Goal: Task Accomplishment & Management: Manage account settings

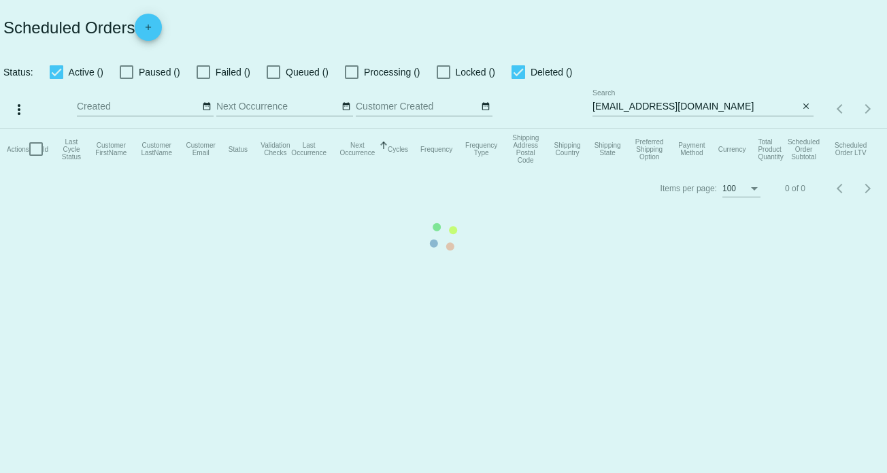
click at [806, 129] on mat-table "Actions Id Last Cycle Status Customer FirstName Customer LastName Customer Emai…" at bounding box center [443, 149] width 887 height 41
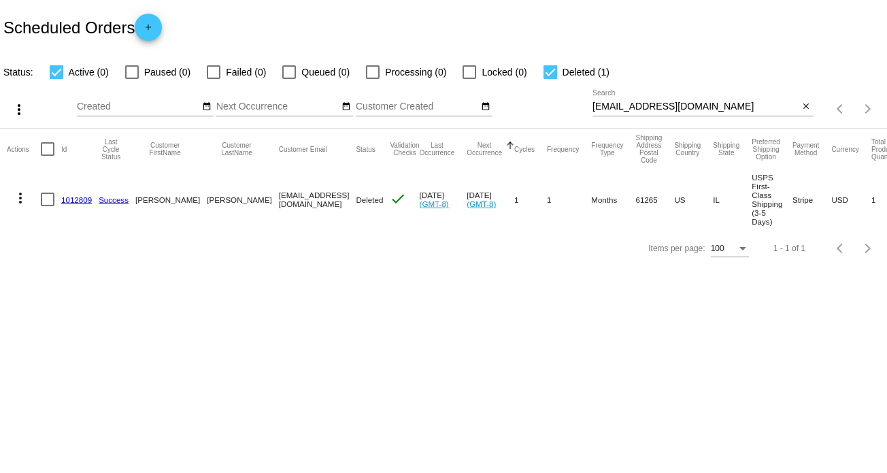
click at [803, 105] on app-dashboard-scheduled-orders "Scheduled Orders add Status: Active (0) Paused (0) Failed (0) Queued (0) Proces…" at bounding box center [443, 133] width 887 height 267
click at [803, 105] on mat-icon "close" at bounding box center [806, 106] width 10 height 11
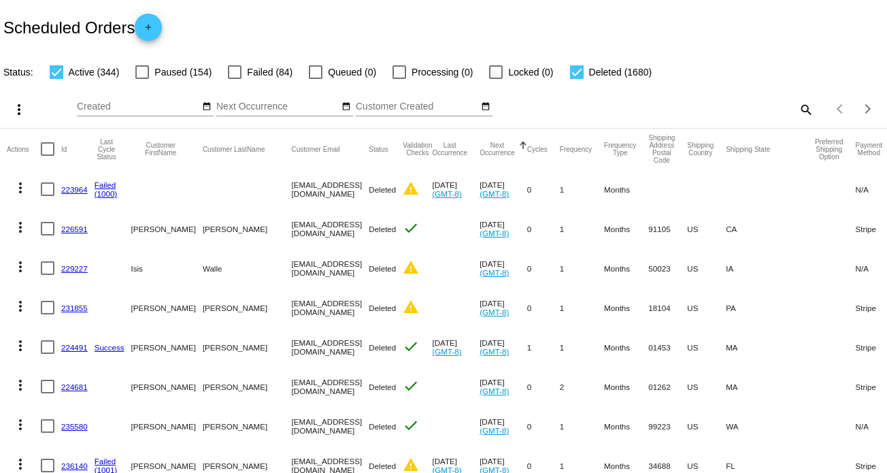
click at [38, 191] on mat-cell "more_vert" at bounding box center [24, 188] width 34 height 39
click at [46, 191] on div at bounding box center [48, 189] width 14 height 14
click at [47, 196] on input "checkbox" at bounding box center [47, 196] width 1 height 1
checkbox input "true"
click at [577, 72] on div at bounding box center [577, 72] width 14 height 14
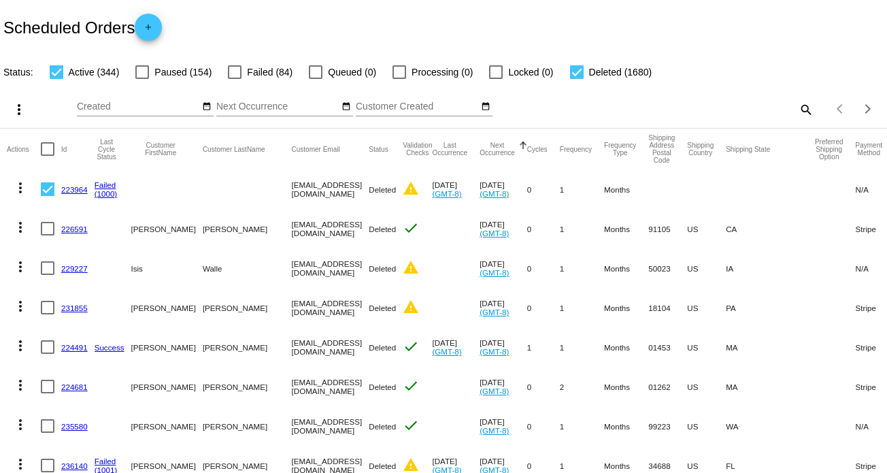
click at [577, 79] on input "Deleted (1680)" at bounding box center [576, 79] width 1 height 1
checkbox input "false"
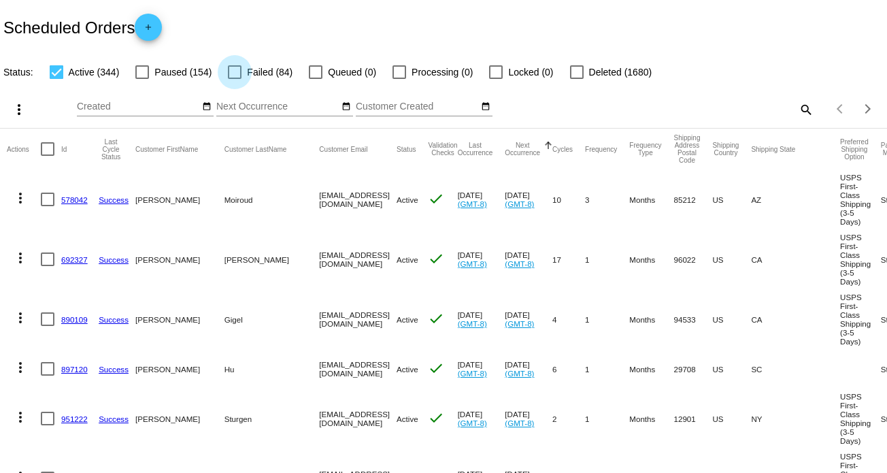
click at [237, 73] on div at bounding box center [235, 72] width 14 height 14
click at [235, 79] on input "Failed (84)" at bounding box center [234, 79] width 1 height 1
checkbox input "true"
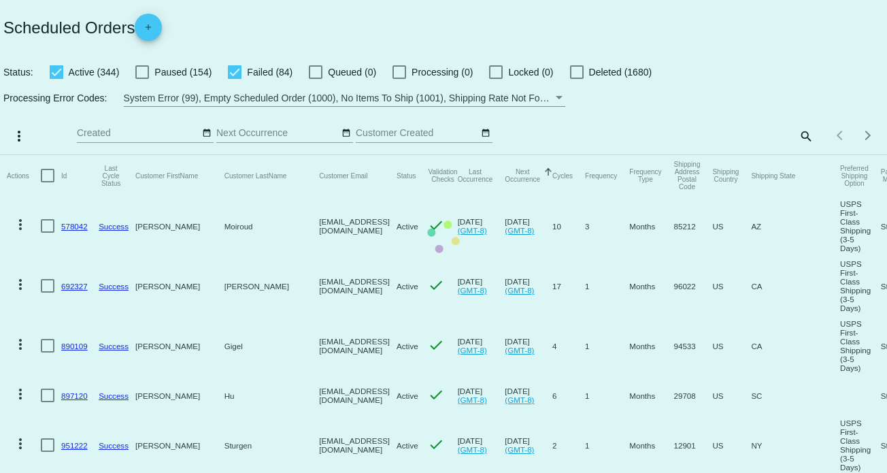
click at [54, 75] on div at bounding box center [57, 72] width 14 height 14
click at [56, 79] on input "Active (344)" at bounding box center [56, 79] width 1 height 1
checkbox input "false"
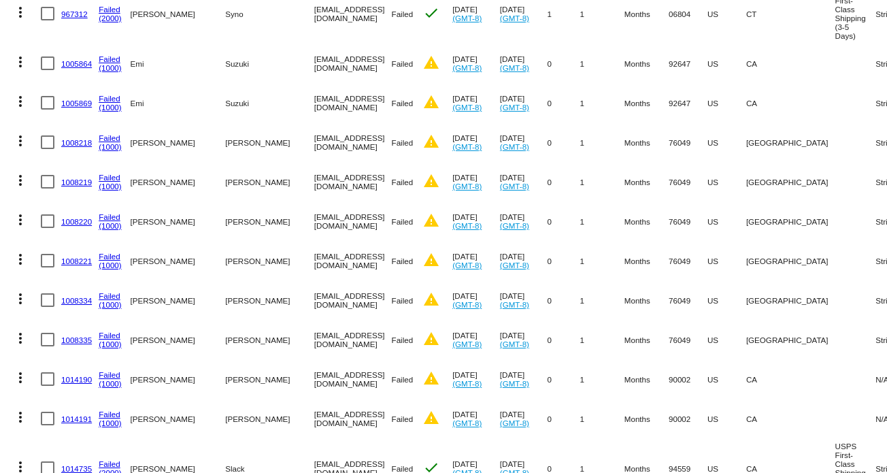
scroll to position [3389, 0]
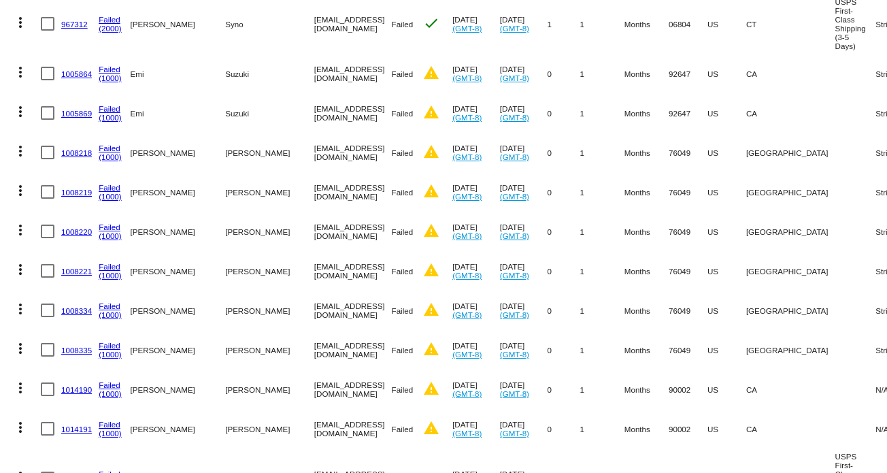
drag, startPoint x: 314, startPoint y: 139, endPoint x: 226, endPoint y: 138, distance: 88.4
click at [226, 138] on mat-row "more_vert 1008218 Failed (1000) [PERSON_NAME] [EMAIL_ADDRESS][DOMAIN_NAME] Fail…" at bounding box center [538, 152] width 1062 height 39
copy mat-row "[EMAIL_ADDRESS][DOMAIN_NAME]"
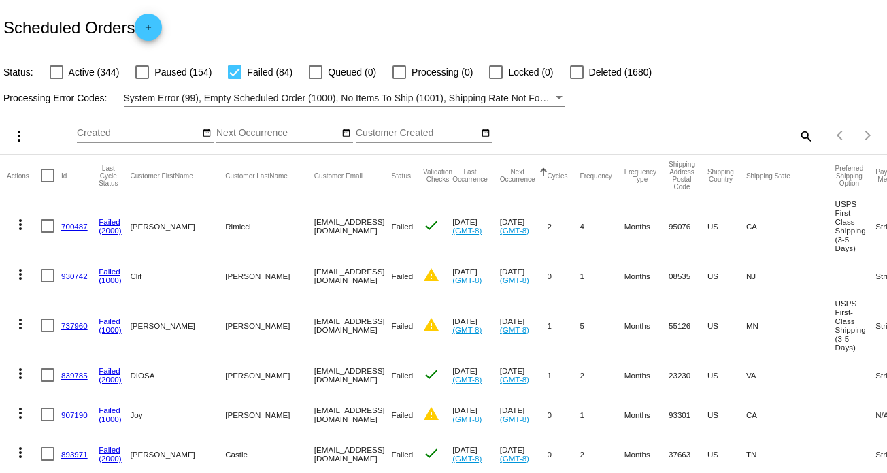
click at [813, 134] on div "Items per page: 100 1 - 84 of 84" at bounding box center [849, 135] width 73 height 38
click at [799, 135] on mat-icon "search" at bounding box center [805, 135] width 16 height 21
paste input "[EMAIL_ADDRESS][DOMAIN_NAME]"
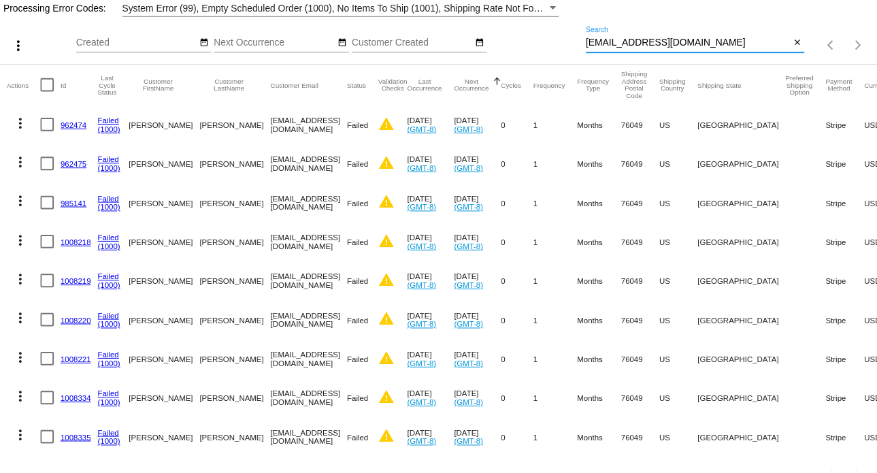
scroll to position [127, 0]
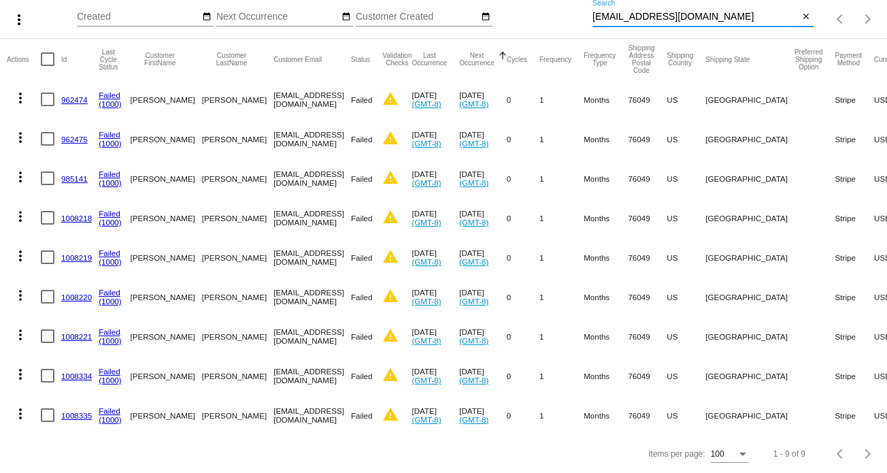
type input "[EMAIL_ADDRESS][DOMAIN_NAME]"
click at [22, 90] on mat-icon "more_vert" at bounding box center [20, 98] width 16 height 16
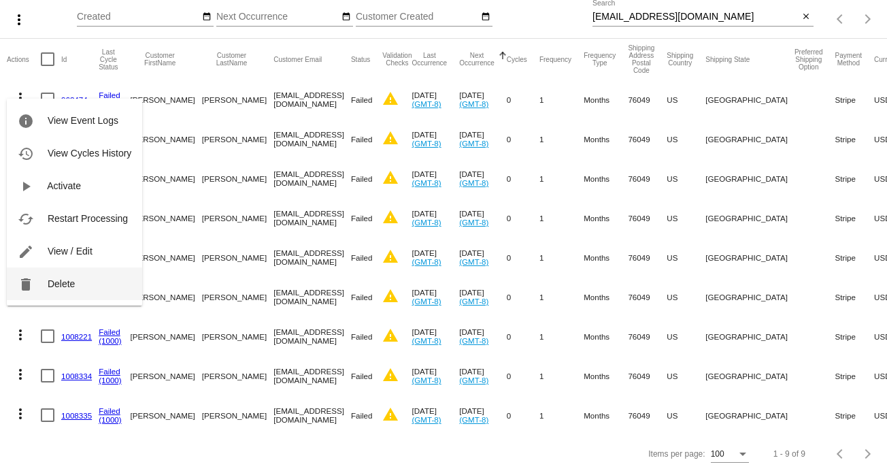
click at [71, 281] on span "Delete" at bounding box center [61, 283] width 27 height 11
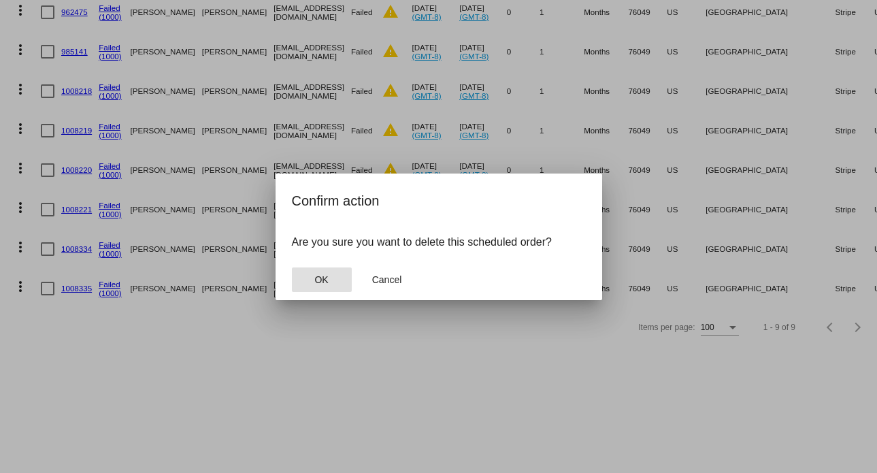
click at [332, 275] on button "OK" at bounding box center [322, 279] width 60 height 24
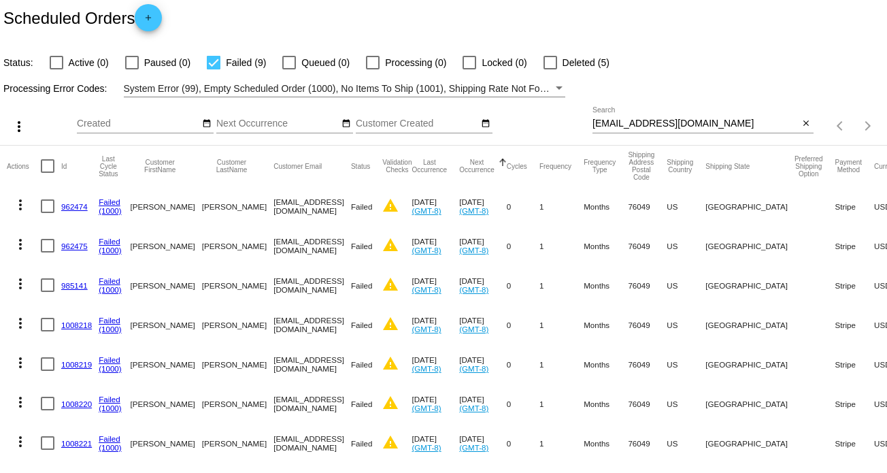
scroll to position [0, 0]
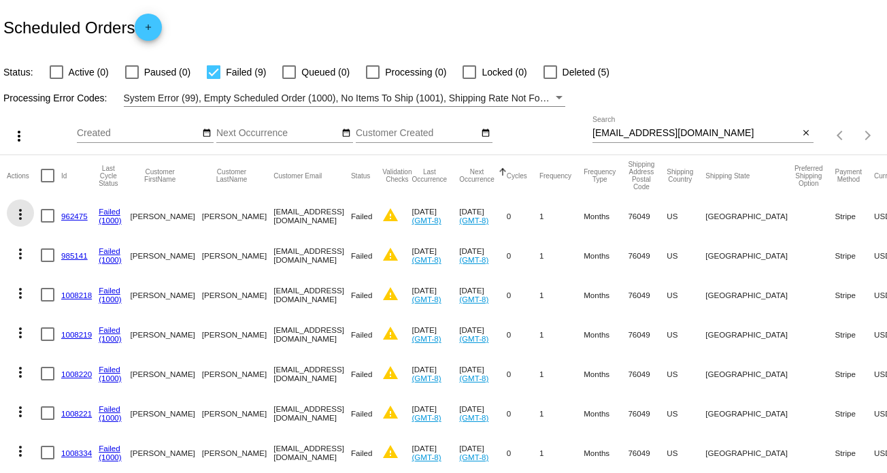
click at [18, 214] on mat-icon "more_vert" at bounding box center [20, 214] width 16 height 16
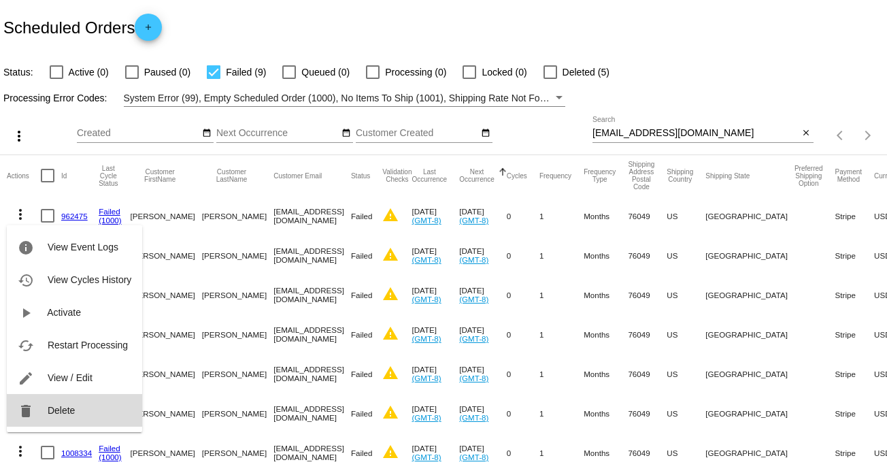
click at [90, 405] on button "delete Delete" at bounding box center [74, 410] width 135 height 33
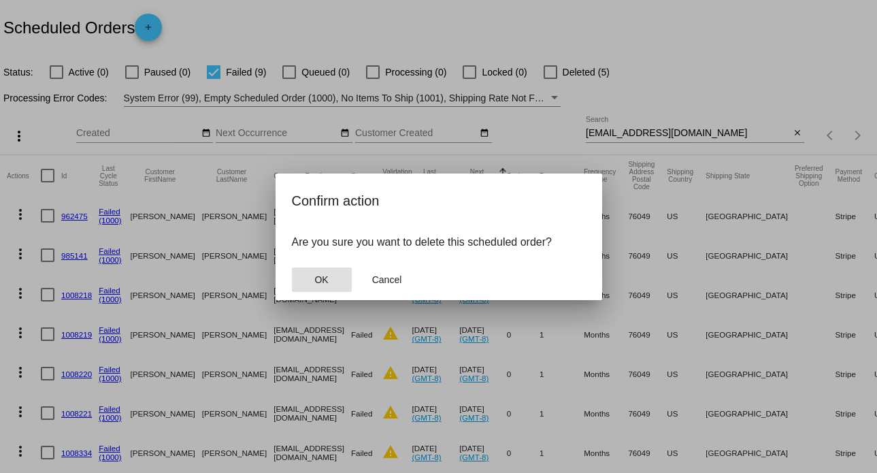
click at [325, 269] on button "OK" at bounding box center [322, 279] width 60 height 24
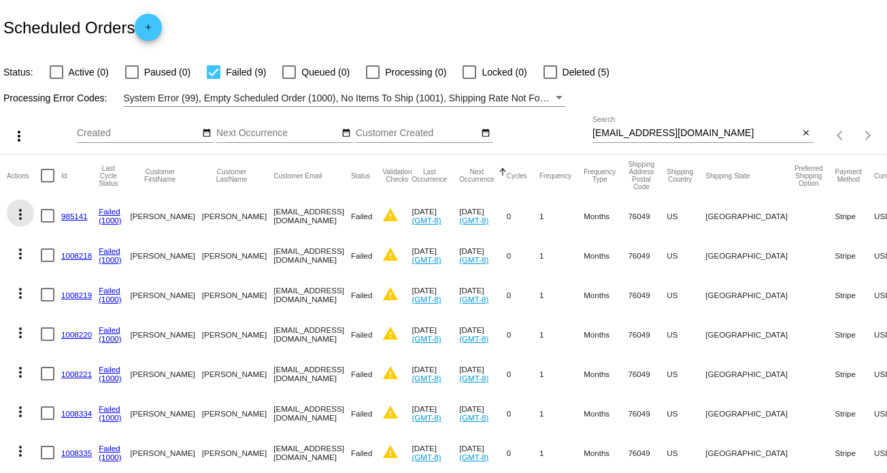
click at [21, 215] on mat-icon "more_vert" at bounding box center [20, 214] width 16 height 16
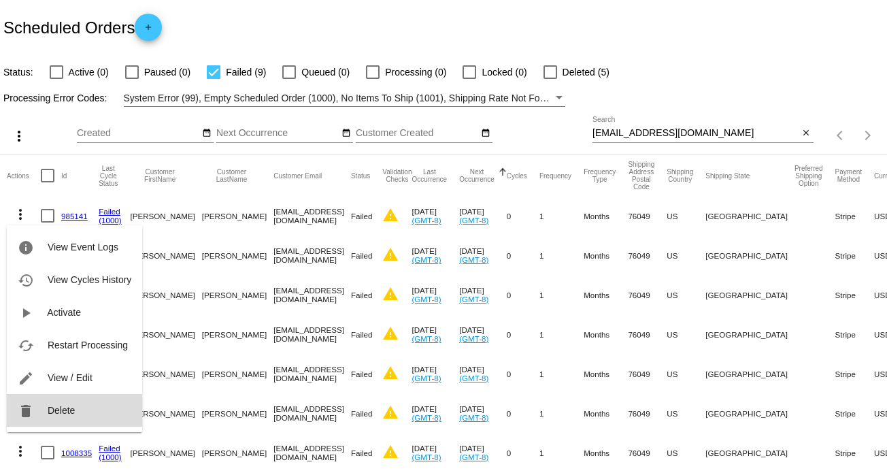
click at [65, 410] on span "Delete" at bounding box center [61, 410] width 27 height 11
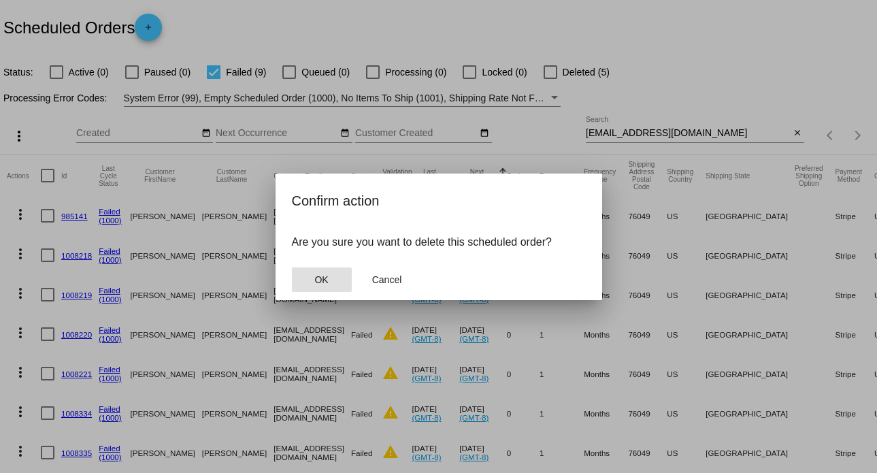
click at [313, 281] on button "OK" at bounding box center [322, 279] width 60 height 24
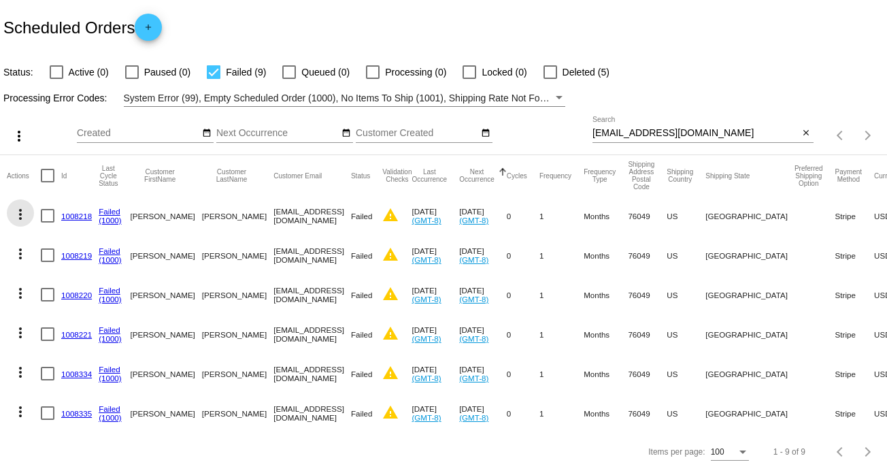
click at [24, 214] on mat-icon "more_vert" at bounding box center [20, 214] width 16 height 16
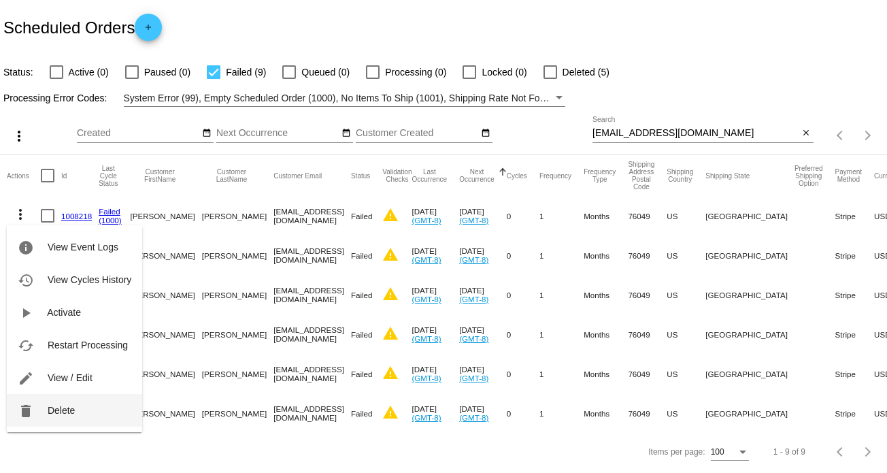
click at [78, 413] on button "delete Delete" at bounding box center [74, 410] width 135 height 33
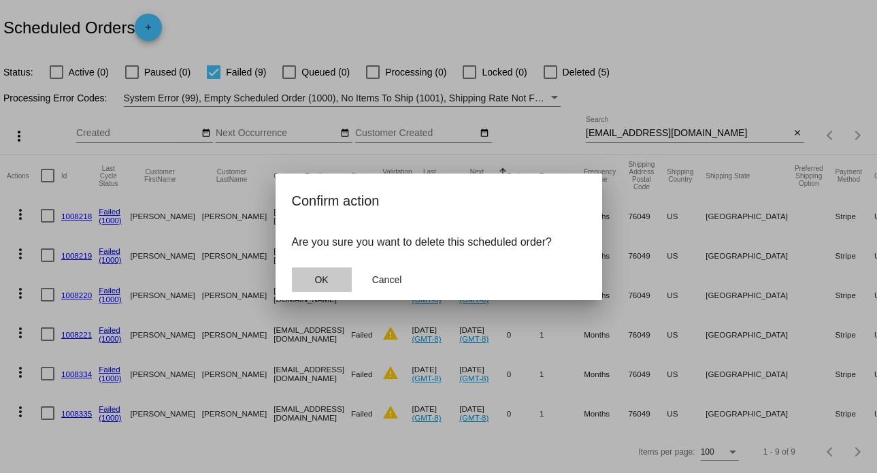
click at [324, 287] on button "OK" at bounding box center [322, 279] width 60 height 24
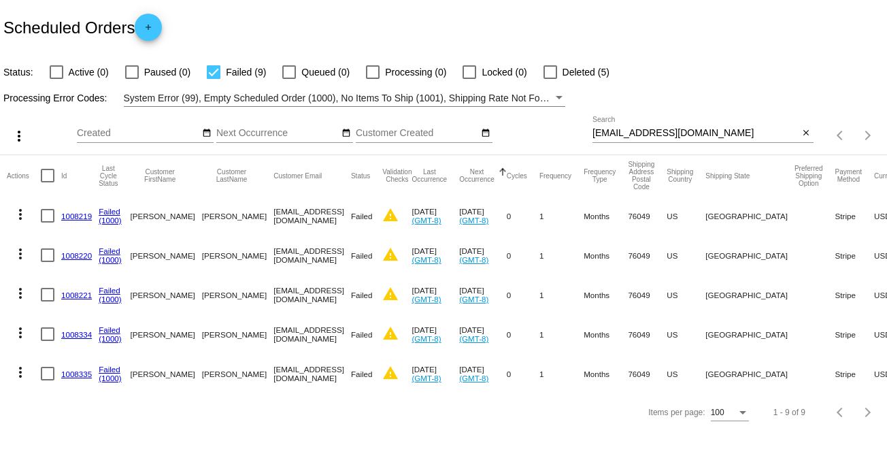
click at [19, 216] on mat-icon "more_vert" at bounding box center [20, 214] width 16 height 16
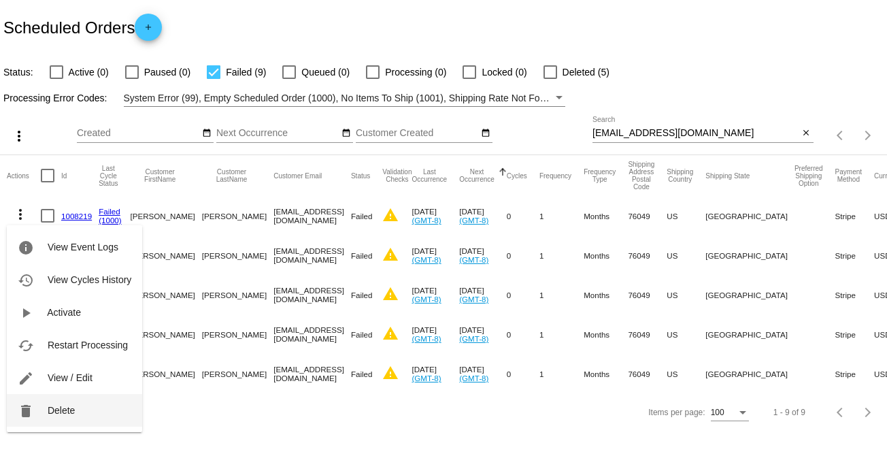
click at [71, 409] on span "Delete" at bounding box center [61, 410] width 27 height 11
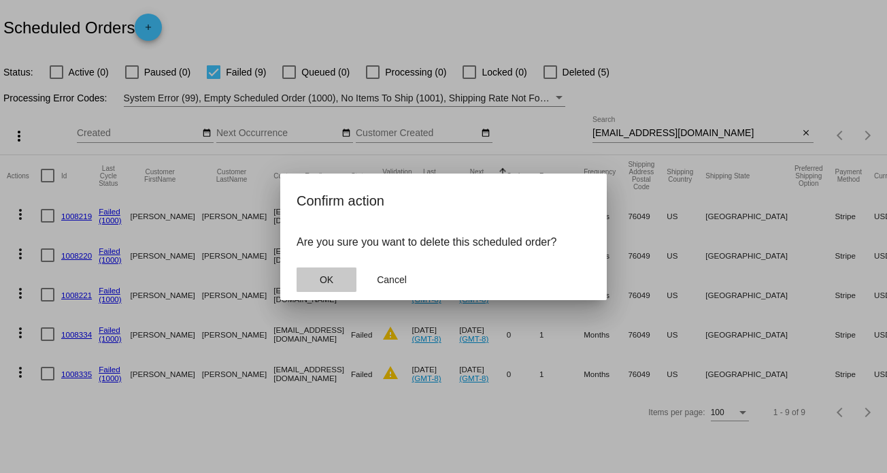
click at [322, 277] on span "OK" at bounding box center [327, 279] width 14 height 11
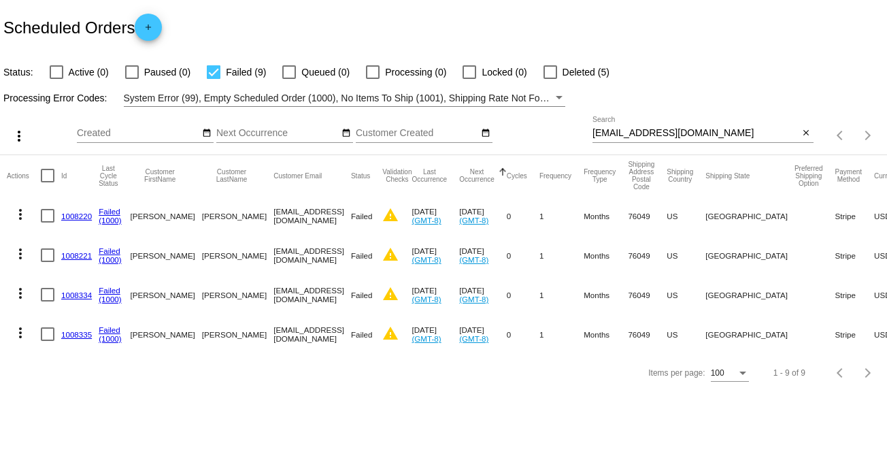
click at [20, 216] on mat-icon "more_vert" at bounding box center [20, 214] width 16 height 16
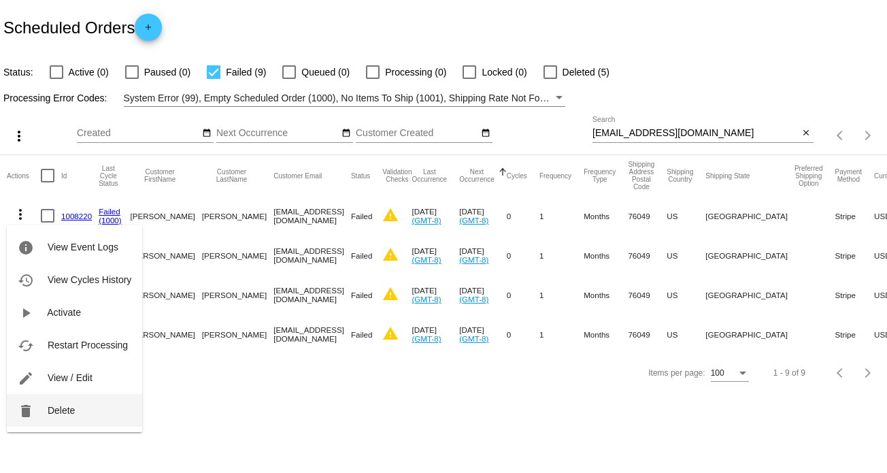
click at [73, 405] on span "Delete" at bounding box center [61, 410] width 27 height 11
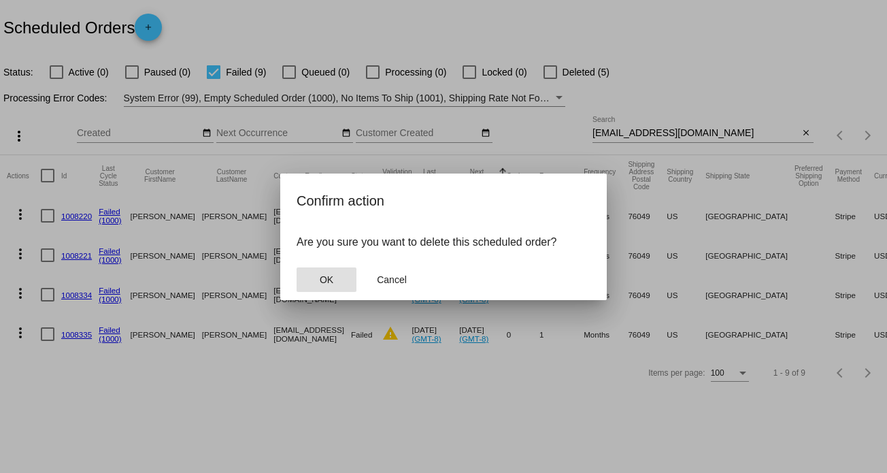
click at [324, 275] on span "OK" at bounding box center [327, 279] width 14 height 11
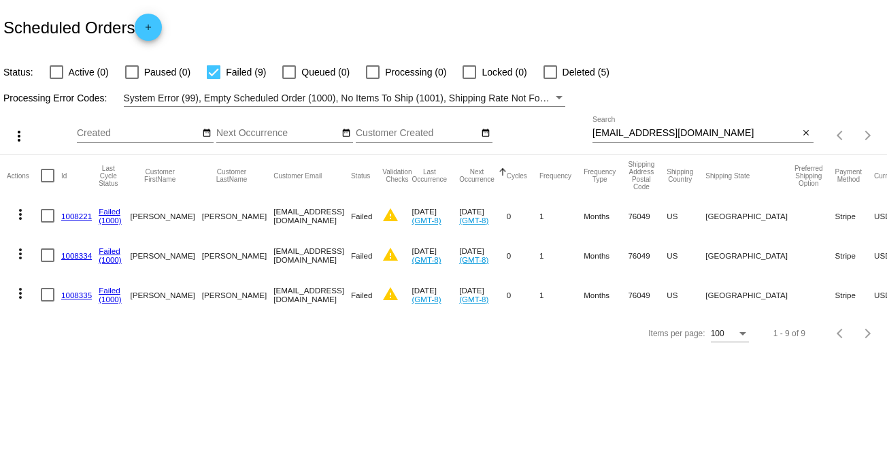
click at [22, 213] on mat-icon "more_vert" at bounding box center [20, 214] width 16 height 16
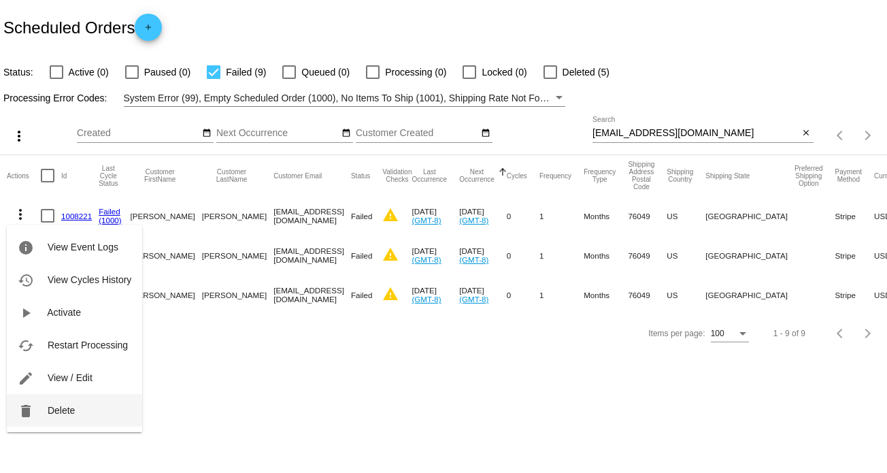
click at [73, 402] on button "delete Delete" at bounding box center [74, 410] width 135 height 33
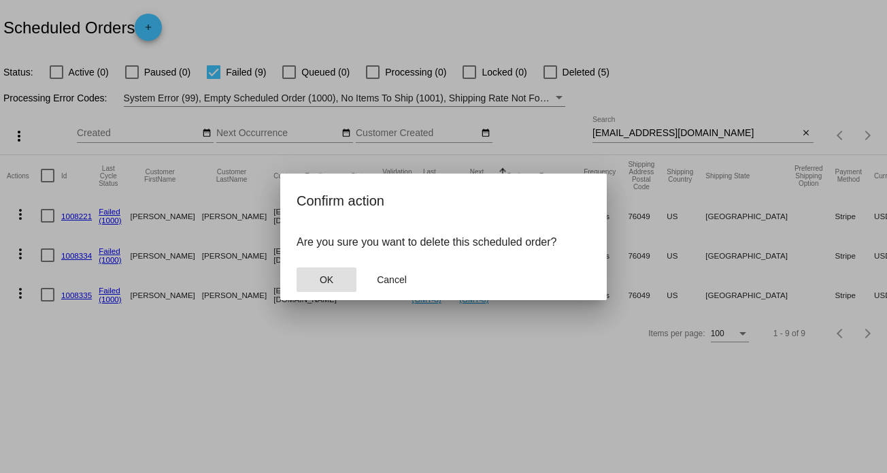
click at [329, 278] on span "OK" at bounding box center [327, 279] width 14 height 11
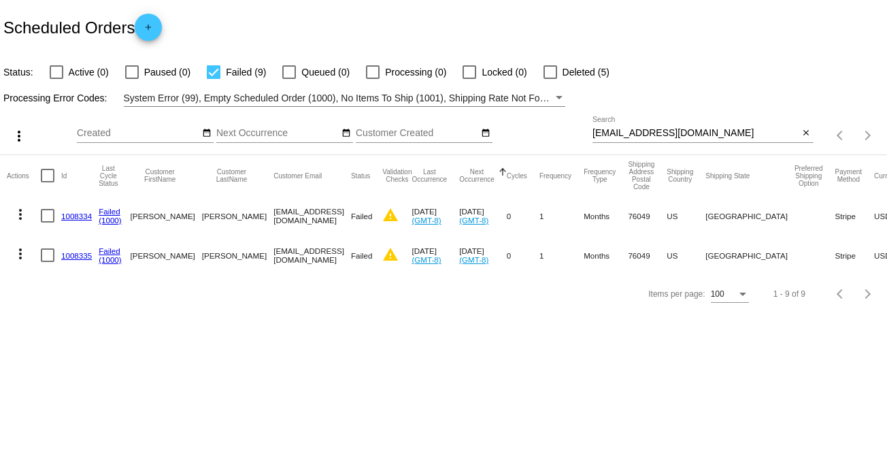
click at [20, 214] on mat-icon "more_vert" at bounding box center [20, 214] width 16 height 16
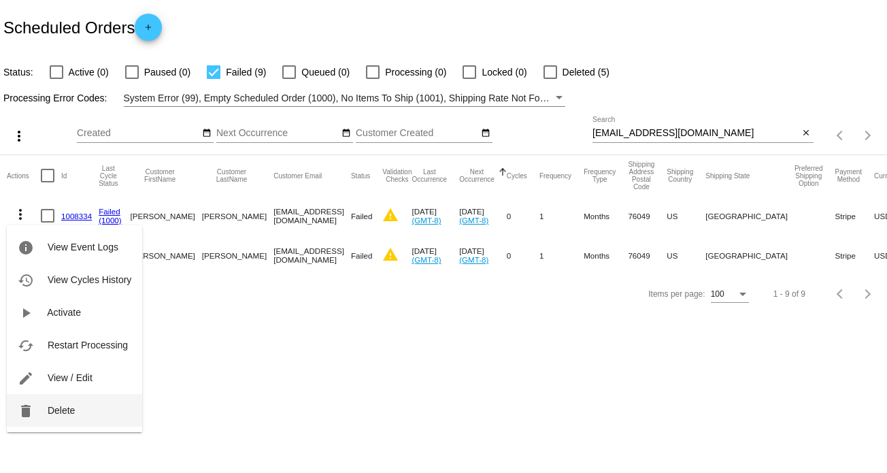
click at [60, 405] on span "Delete" at bounding box center [61, 410] width 27 height 11
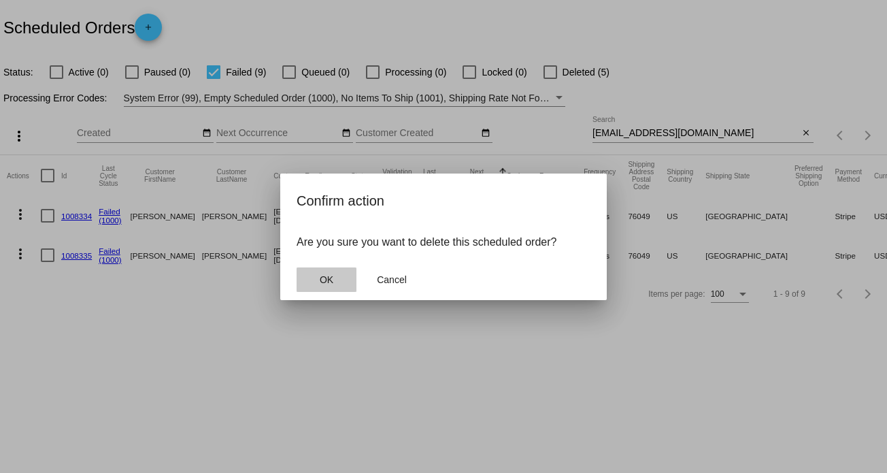
click at [324, 277] on span "OK" at bounding box center [327, 279] width 14 height 11
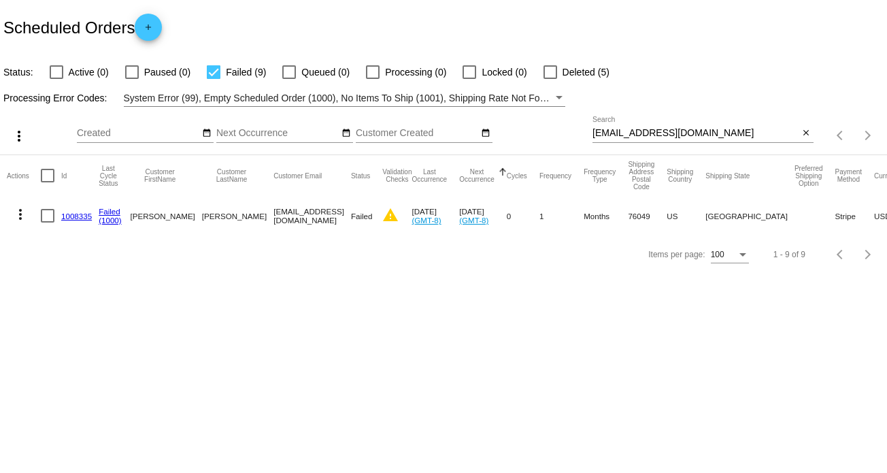
click at [22, 214] on mat-icon "more_vert" at bounding box center [20, 214] width 16 height 16
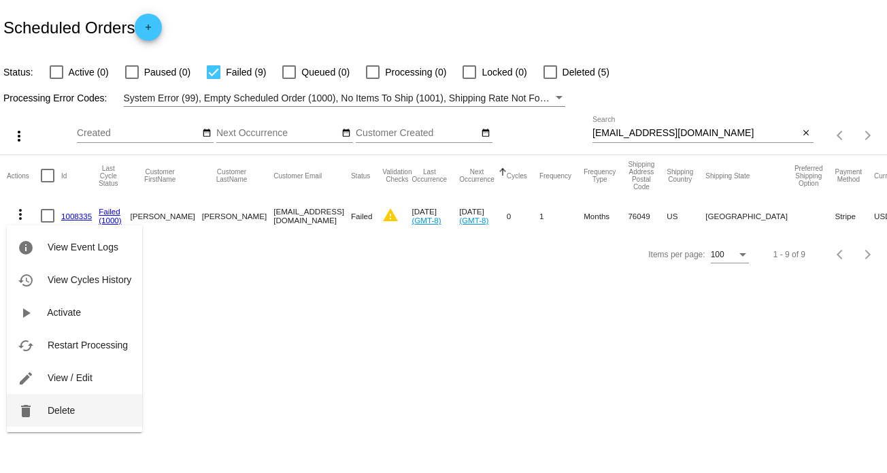
click at [69, 411] on span "Delete" at bounding box center [61, 410] width 27 height 11
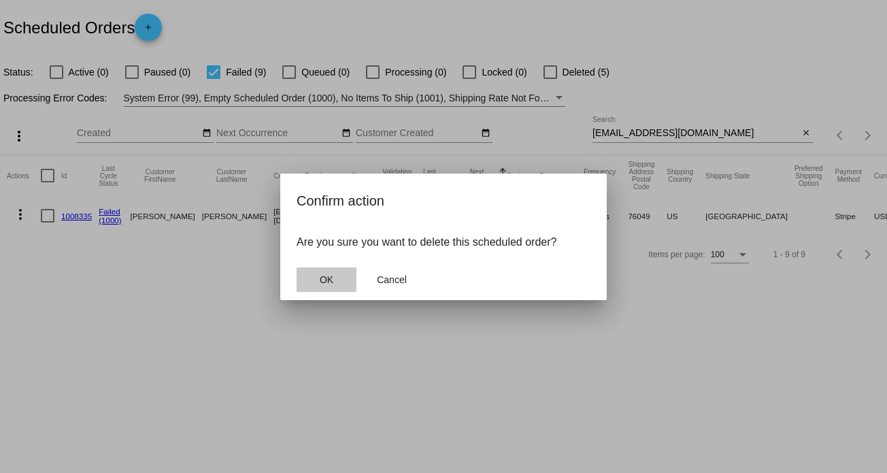
click at [325, 274] on span "OK" at bounding box center [327, 279] width 14 height 11
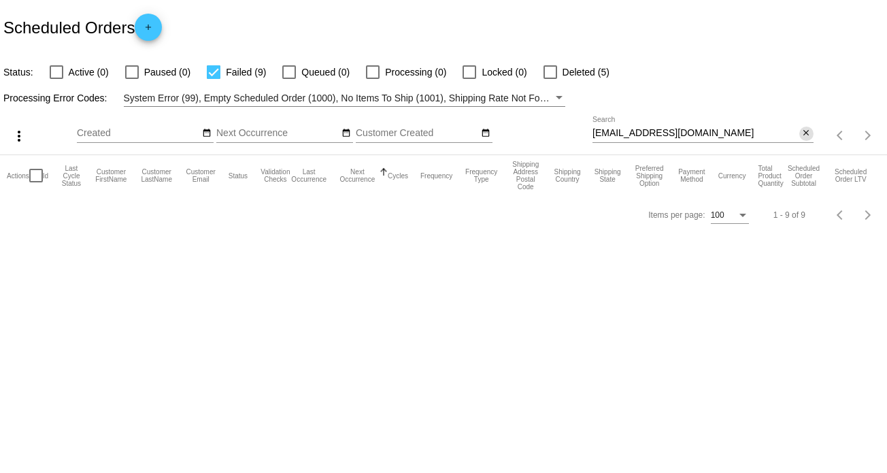
click at [803, 131] on mat-icon "close" at bounding box center [806, 133] width 10 height 11
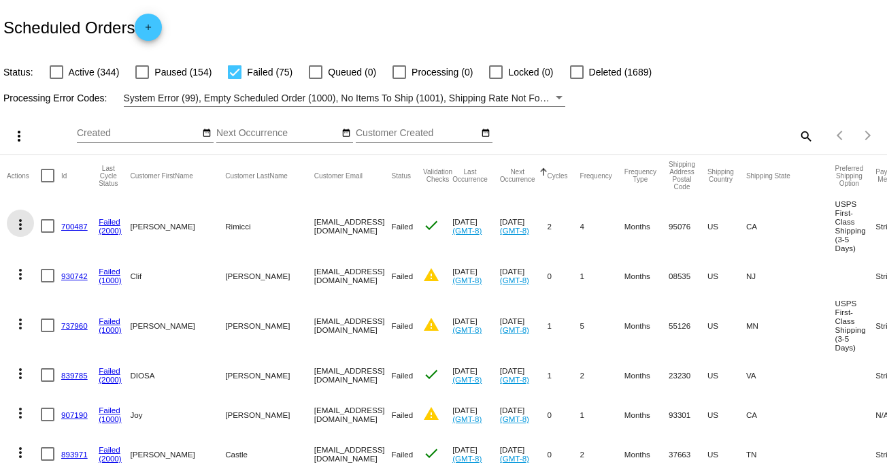
click at [19, 224] on mat-icon "more_vert" at bounding box center [20, 224] width 16 height 16
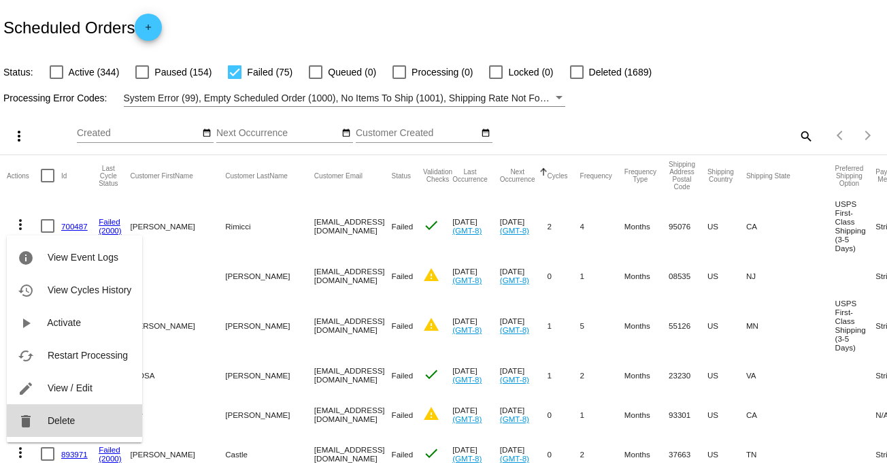
click at [72, 416] on span "Delete" at bounding box center [61, 420] width 27 height 11
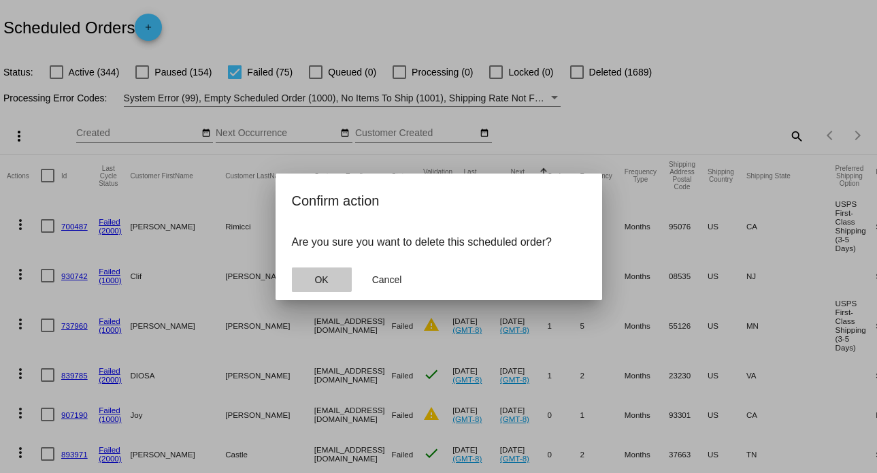
click at [321, 273] on button "OK" at bounding box center [322, 279] width 60 height 24
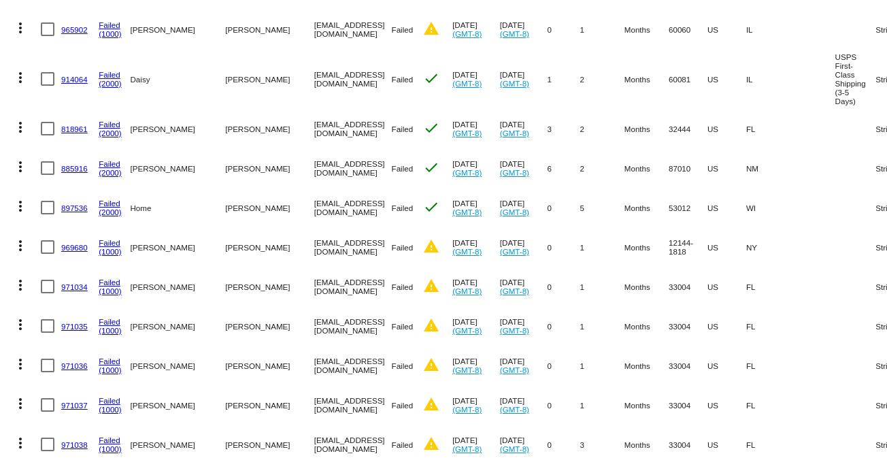
scroll to position [2567, 0]
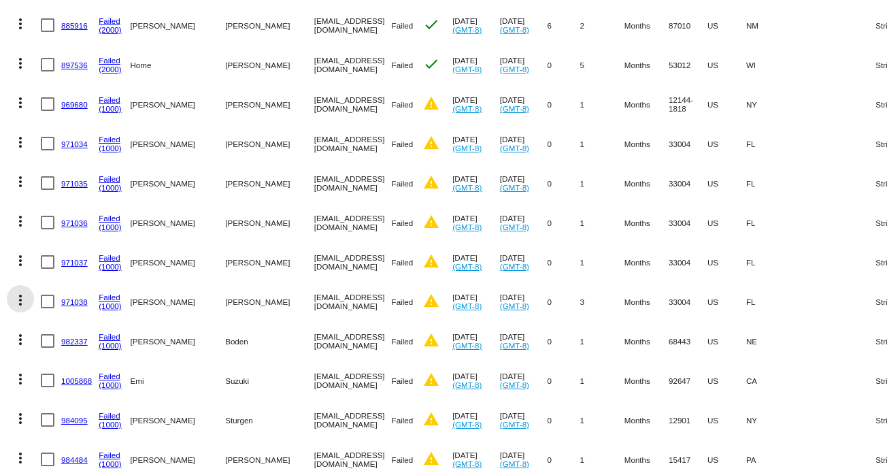
click at [18, 292] on mat-icon "more_vert" at bounding box center [20, 300] width 16 height 16
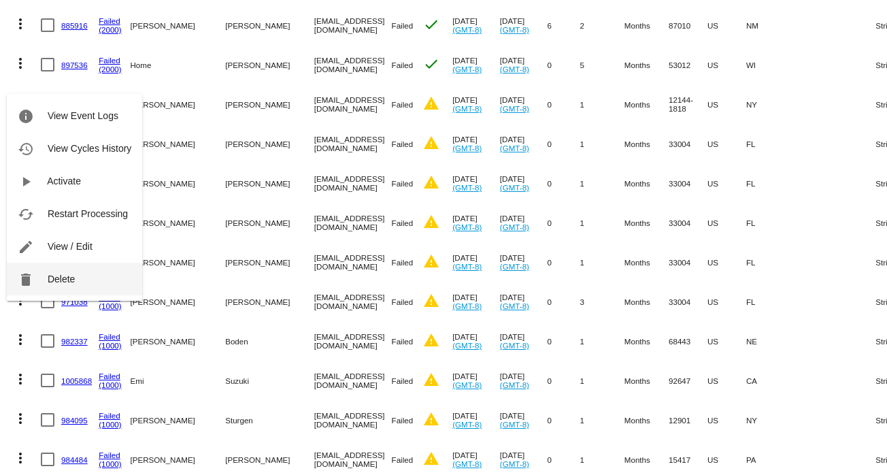
click at [41, 275] on button "delete Delete" at bounding box center [74, 279] width 135 height 33
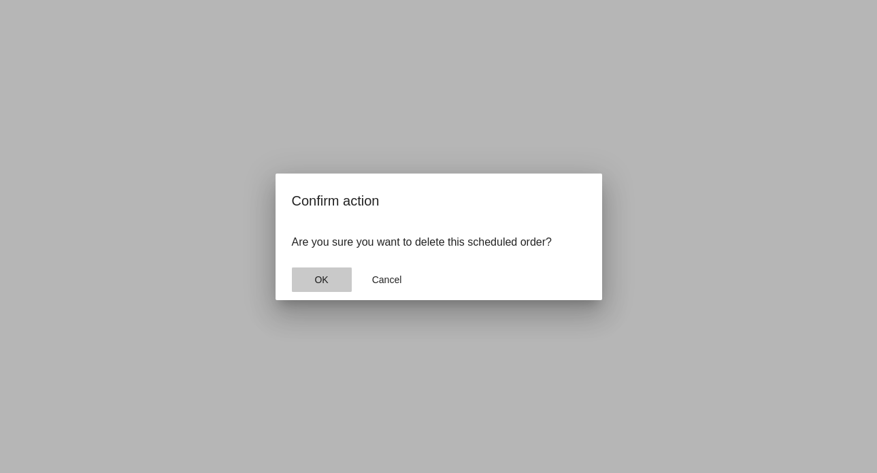
click at [320, 275] on span "OK" at bounding box center [321, 279] width 14 height 11
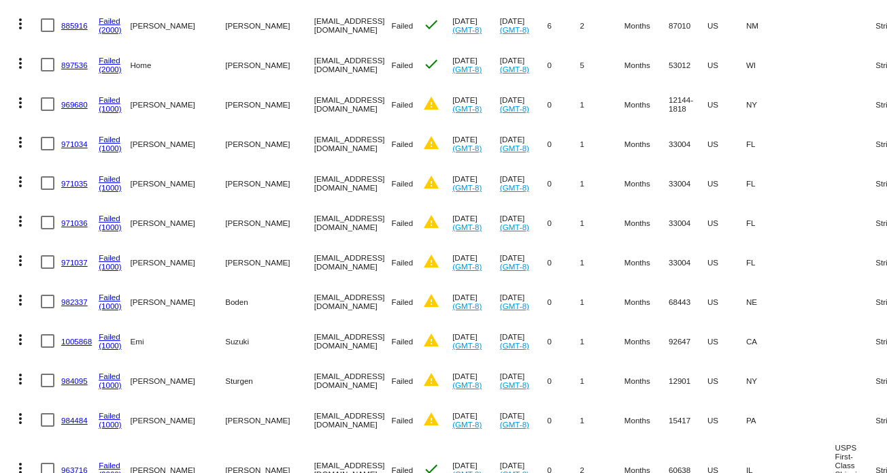
click at [18, 252] on mat-icon "more_vert" at bounding box center [20, 260] width 16 height 16
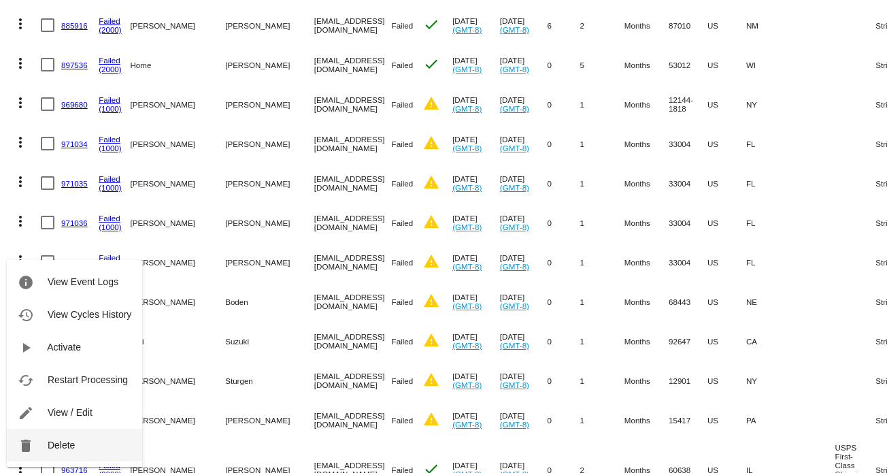
click at [76, 448] on button "delete Delete" at bounding box center [74, 445] width 135 height 33
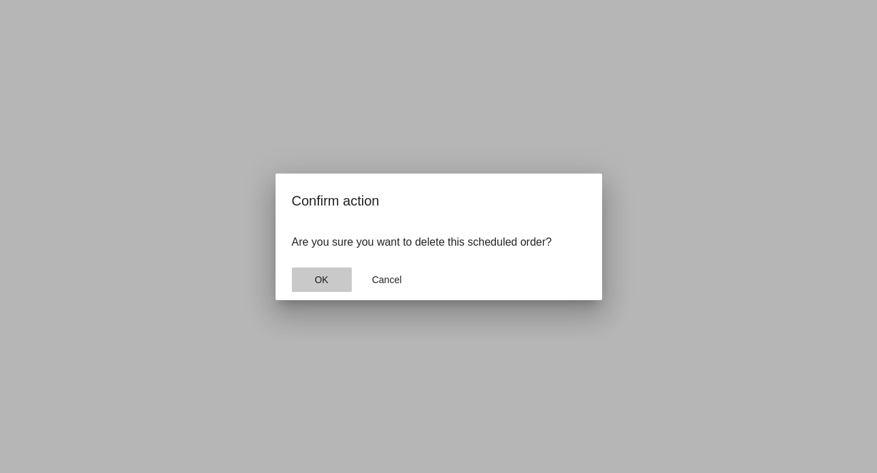
click at [318, 277] on span "OK" at bounding box center [321, 279] width 14 height 11
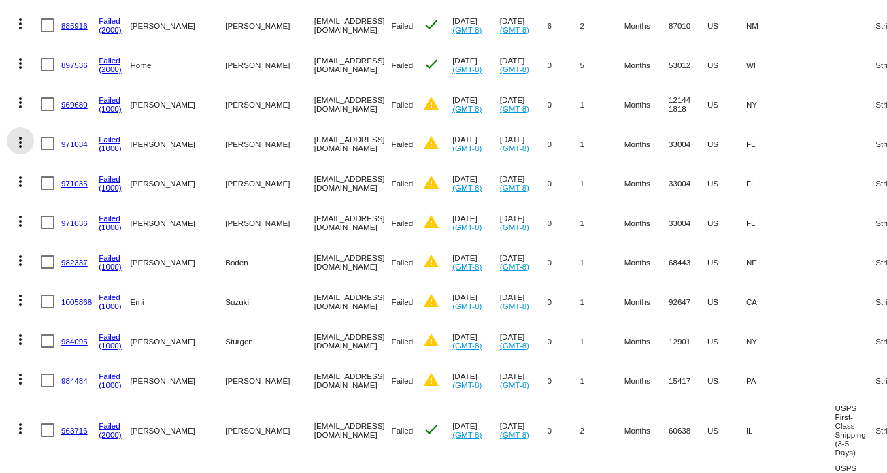
click at [19, 134] on mat-icon "more_vert" at bounding box center [20, 142] width 16 height 16
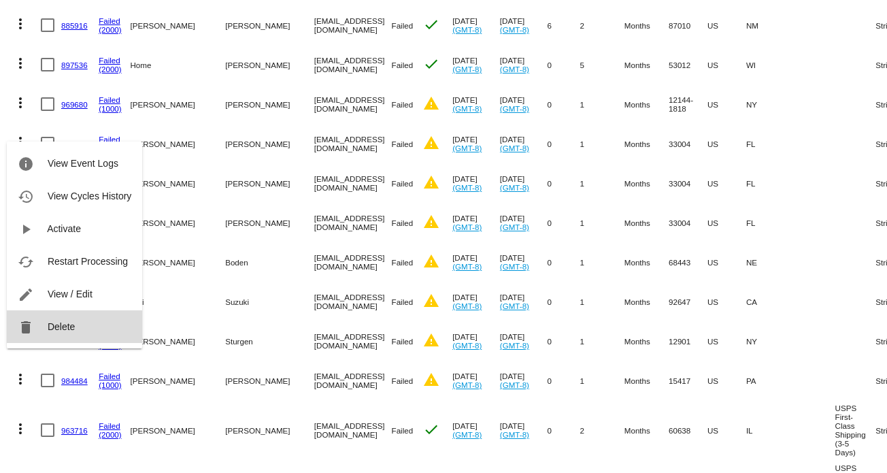
click at [65, 319] on button "delete Delete" at bounding box center [74, 326] width 135 height 33
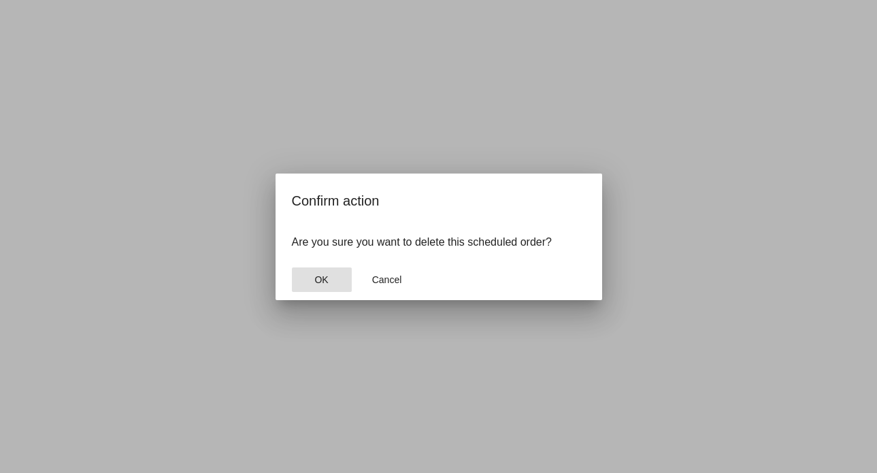
click at [323, 275] on span "OK" at bounding box center [321, 279] width 14 height 11
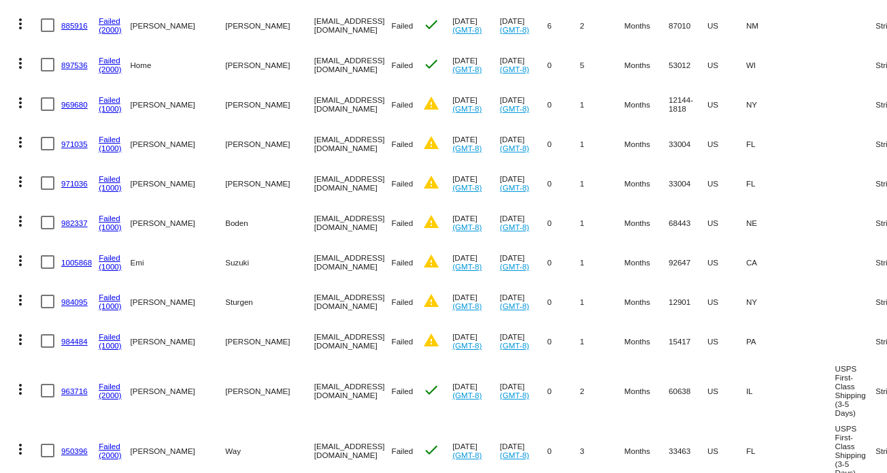
click at [18, 134] on mat-icon "more_vert" at bounding box center [20, 142] width 16 height 16
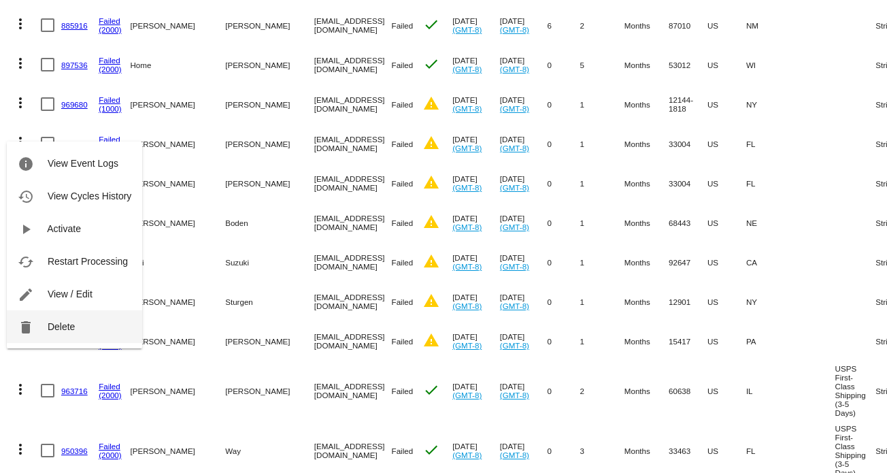
click at [78, 329] on button "delete Delete" at bounding box center [74, 326] width 135 height 33
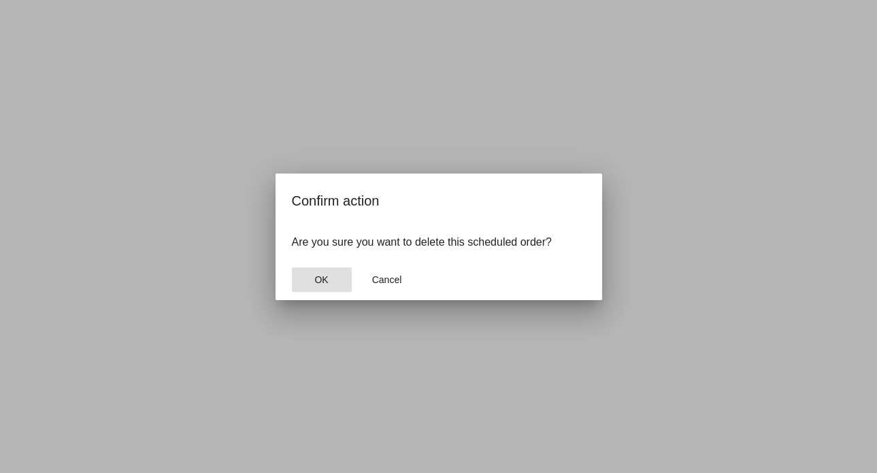
click at [318, 274] on span "OK" at bounding box center [321, 279] width 14 height 11
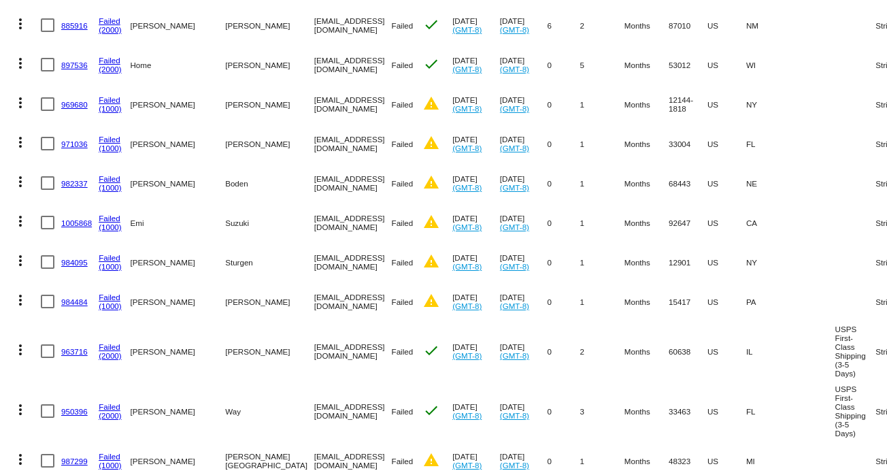
click at [18, 134] on mat-icon "more_vert" at bounding box center [20, 142] width 16 height 16
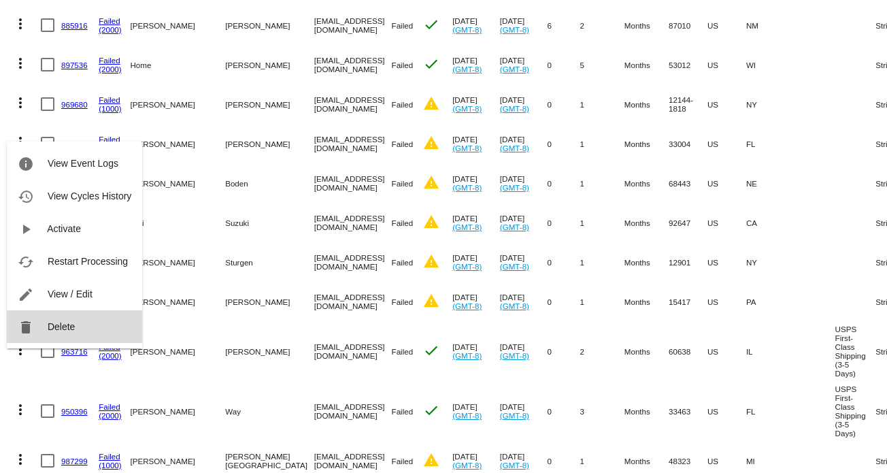
click at [68, 324] on span "Delete" at bounding box center [61, 326] width 27 height 11
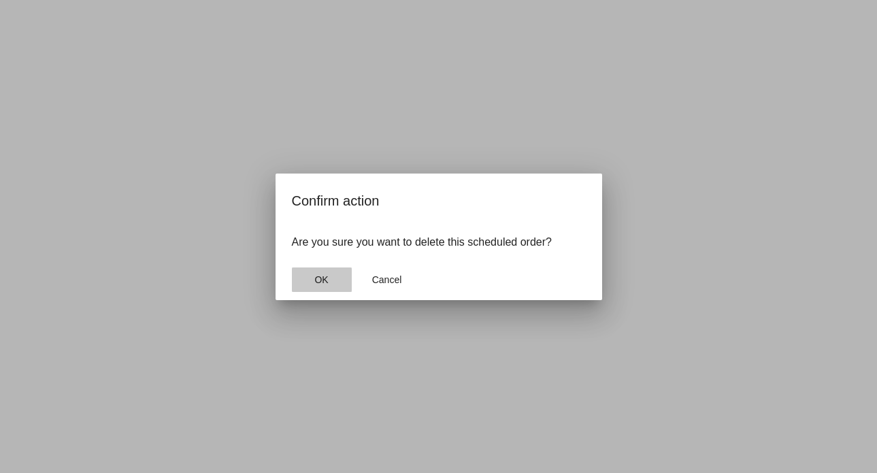
click at [330, 277] on button "OK" at bounding box center [322, 279] width 60 height 24
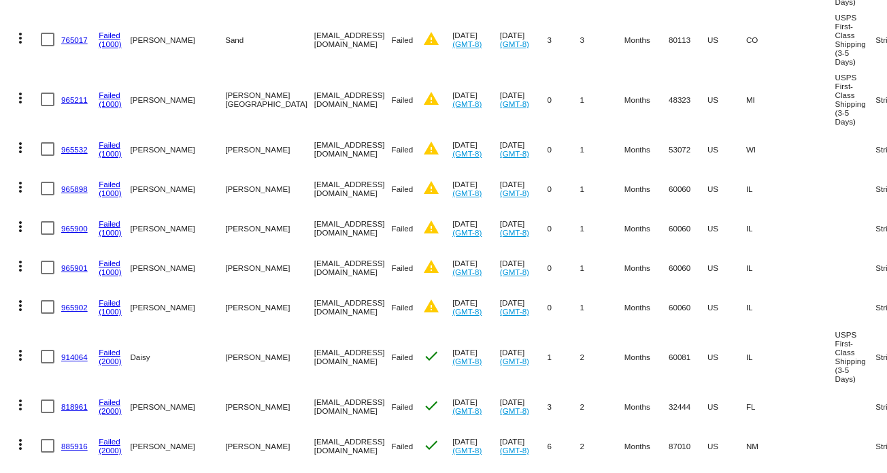
scroll to position [2159, 0]
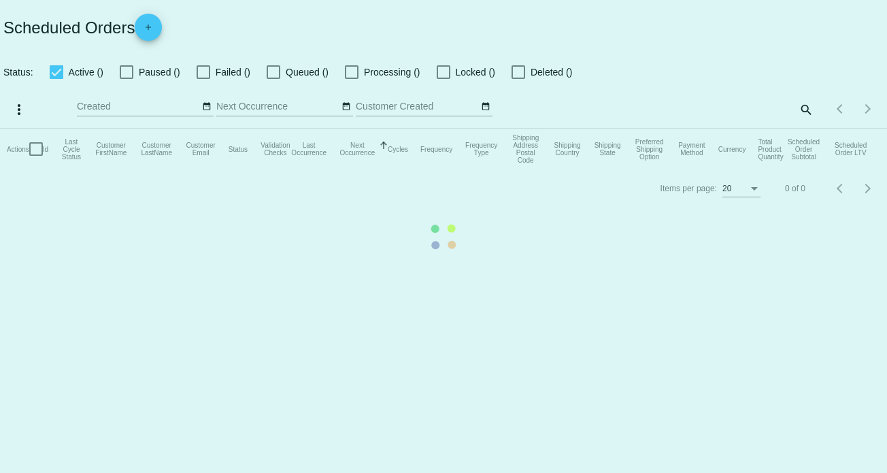
checkbox input "false"
checkbox input "true"
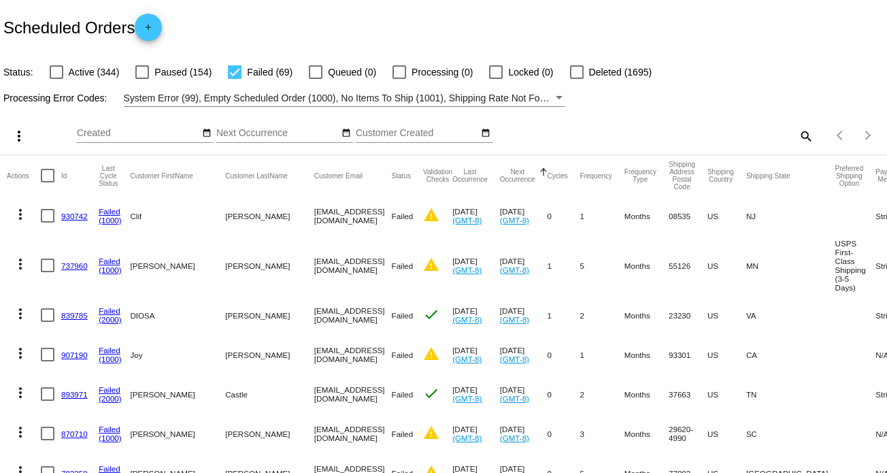
click at [800, 135] on mat-icon "search" at bounding box center [805, 135] width 16 height 21
click at [635, 129] on div "Search" at bounding box center [702, 129] width 221 height 27
paste input "[EMAIL_ADDRESS][DOMAIN_NAME]"
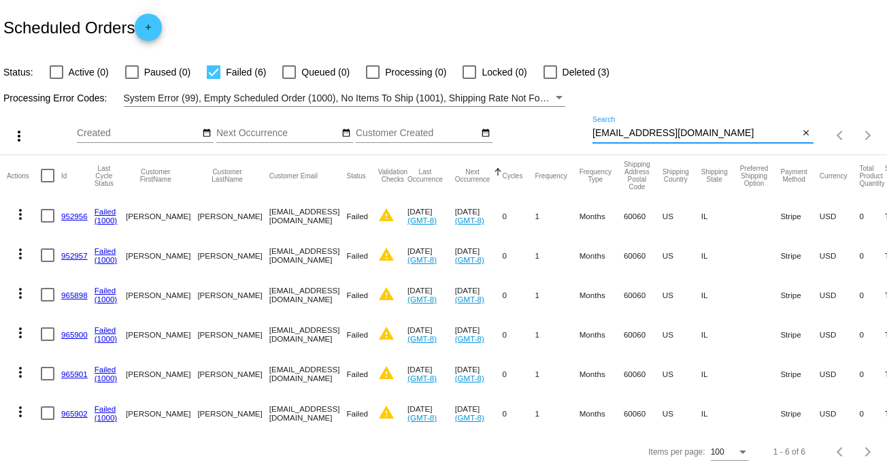
scroll to position [8, 0]
type input "[EMAIL_ADDRESS][DOMAIN_NAME]"
click at [19, 206] on mat-icon "more_vert" at bounding box center [20, 214] width 16 height 16
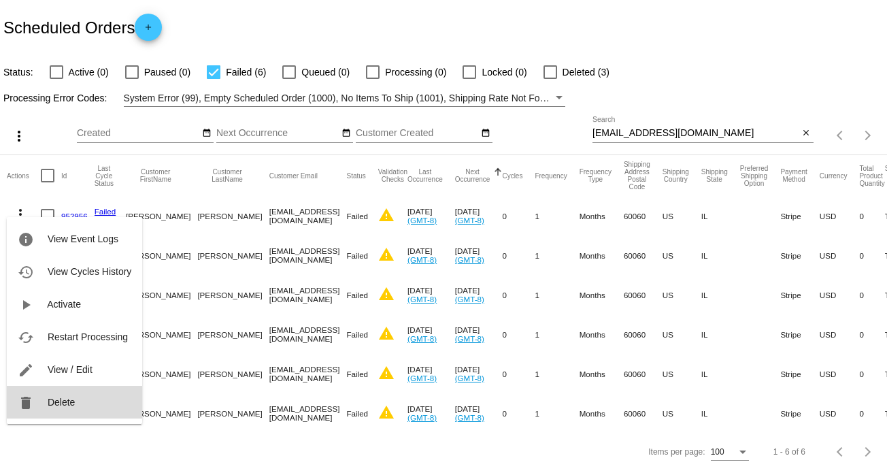
click at [79, 392] on button "delete Delete" at bounding box center [74, 402] width 135 height 33
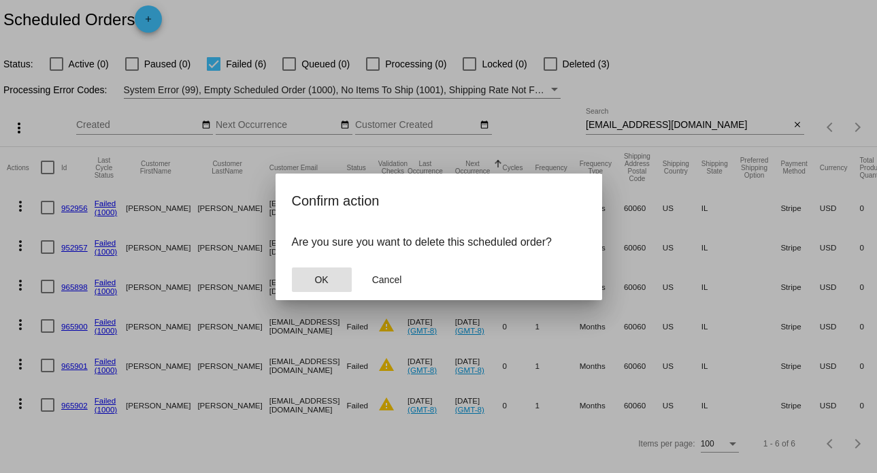
click at [307, 282] on button "OK" at bounding box center [322, 279] width 60 height 24
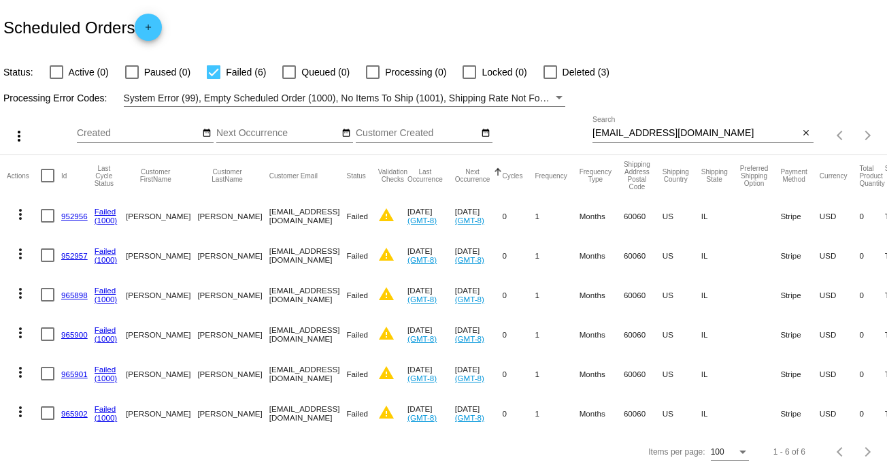
scroll to position [0, 0]
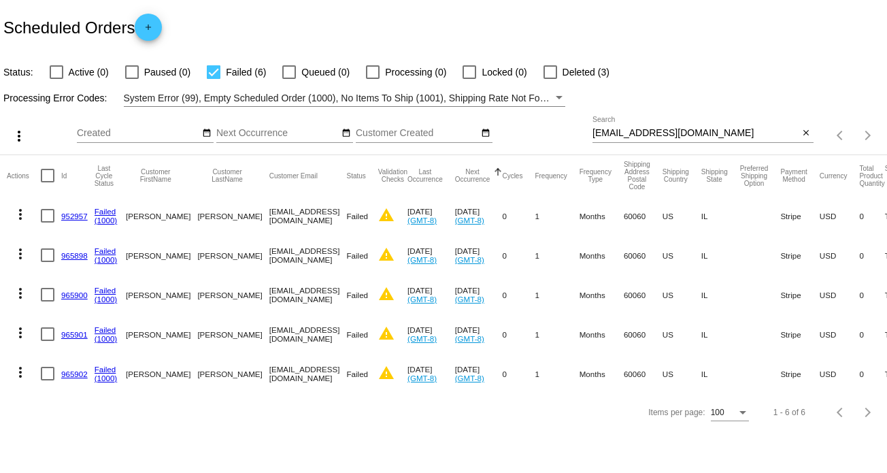
click at [19, 211] on mat-icon "more_vert" at bounding box center [20, 214] width 16 height 16
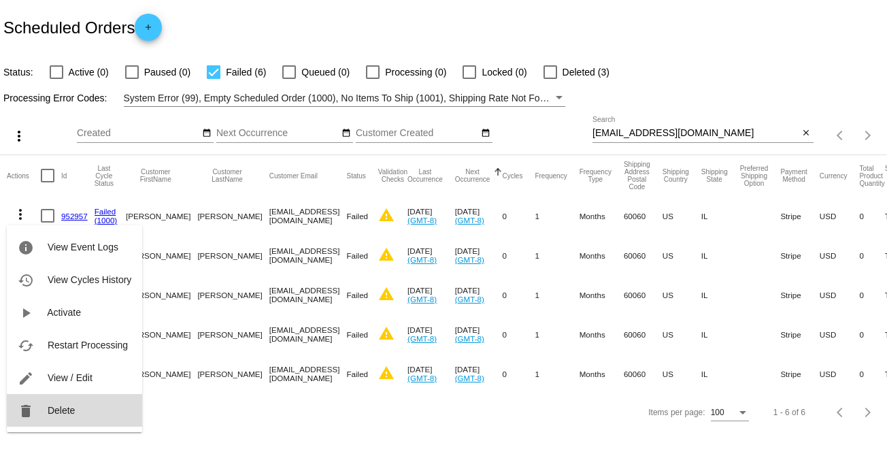
click at [69, 407] on span "Delete" at bounding box center [61, 410] width 27 height 11
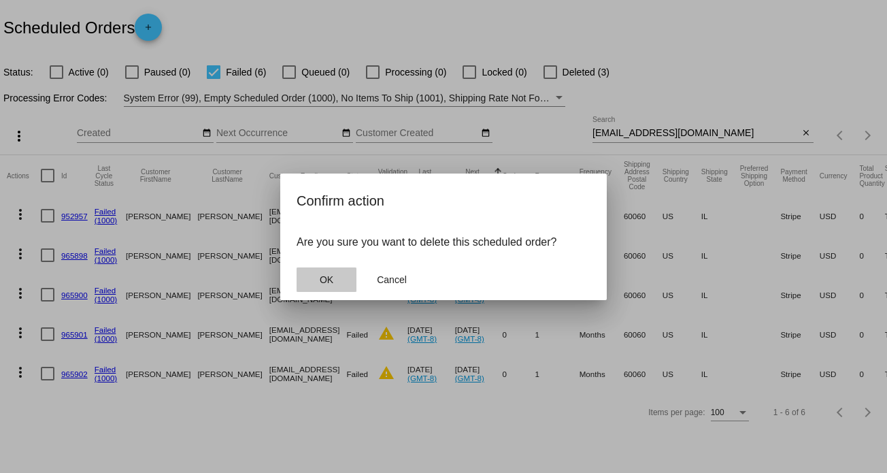
click at [339, 274] on button "OK" at bounding box center [327, 279] width 60 height 24
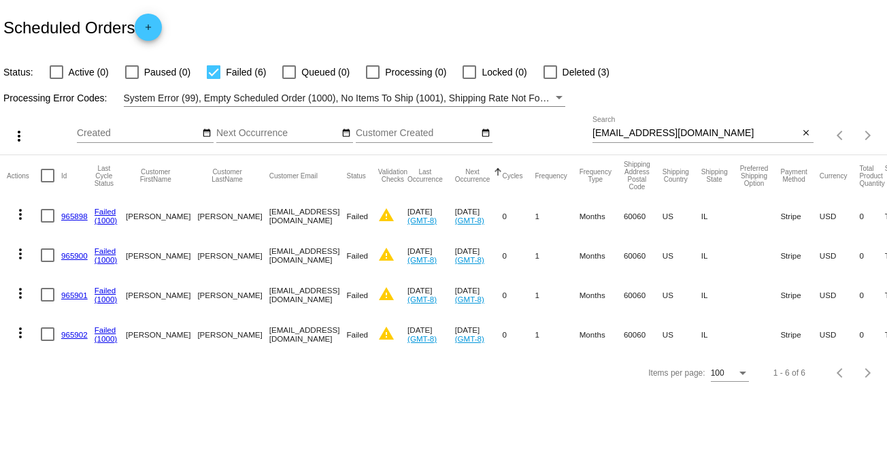
click at [16, 212] on mat-icon "more_vert" at bounding box center [20, 214] width 16 height 16
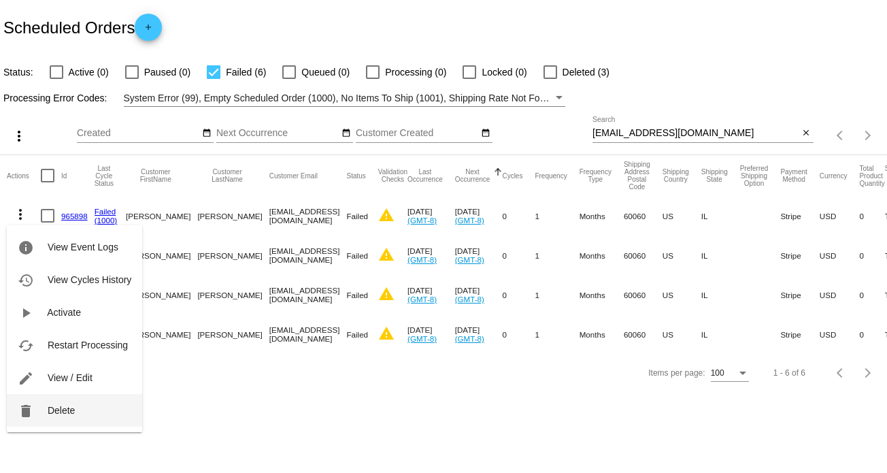
click at [61, 405] on span "Delete" at bounding box center [61, 410] width 27 height 11
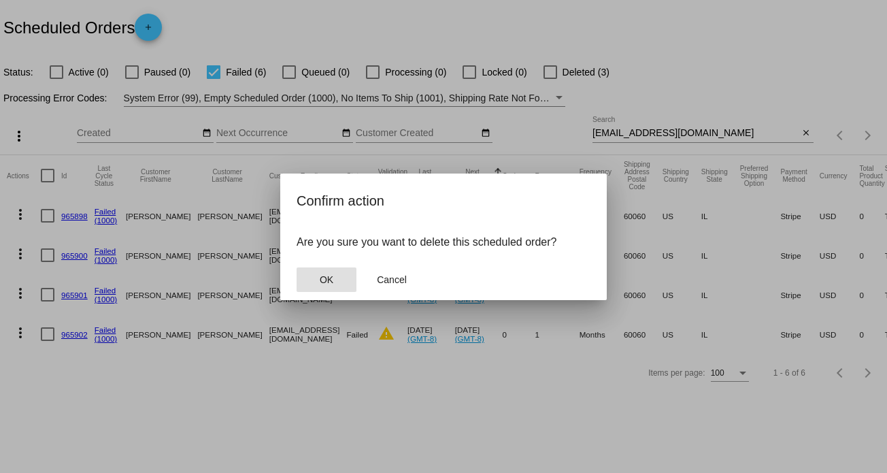
click at [313, 280] on button "OK" at bounding box center [327, 279] width 60 height 24
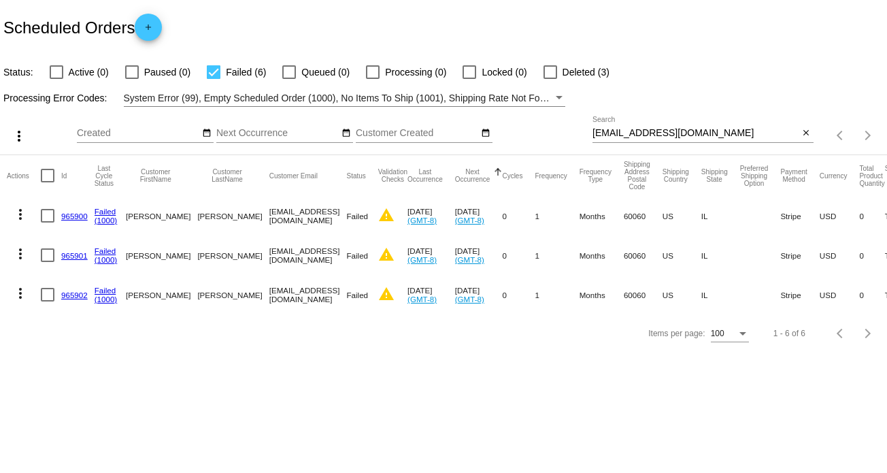
click at [21, 214] on mat-icon "more_vert" at bounding box center [20, 214] width 16 height 16
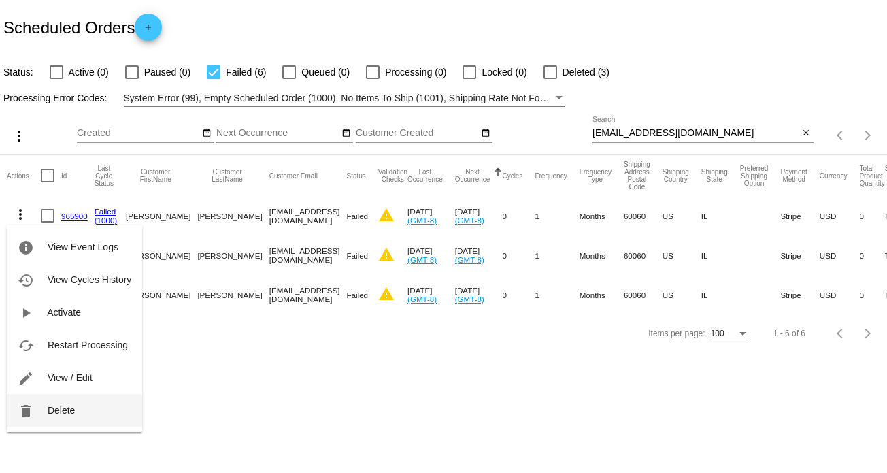
click at [86, 408] on button "delete Delete" at bounding box center [74, 410] width 135 height 33
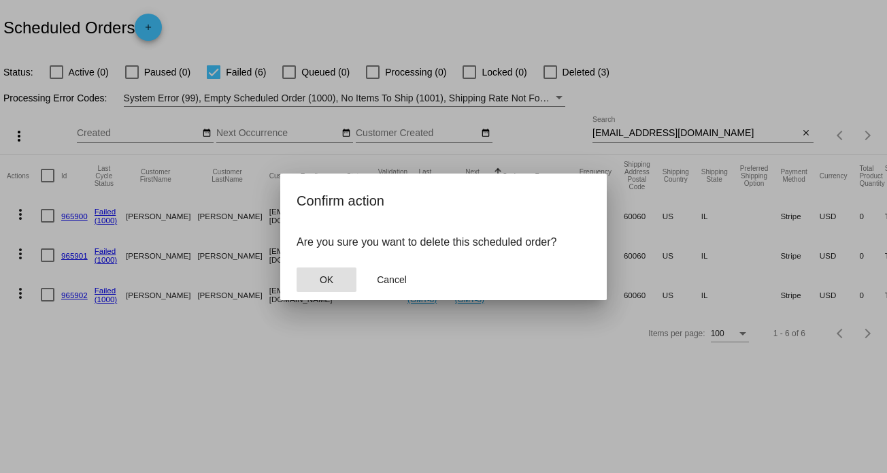
click at [325, 282] on span "OK" at bounding box center [327, 279] width 14 height 11
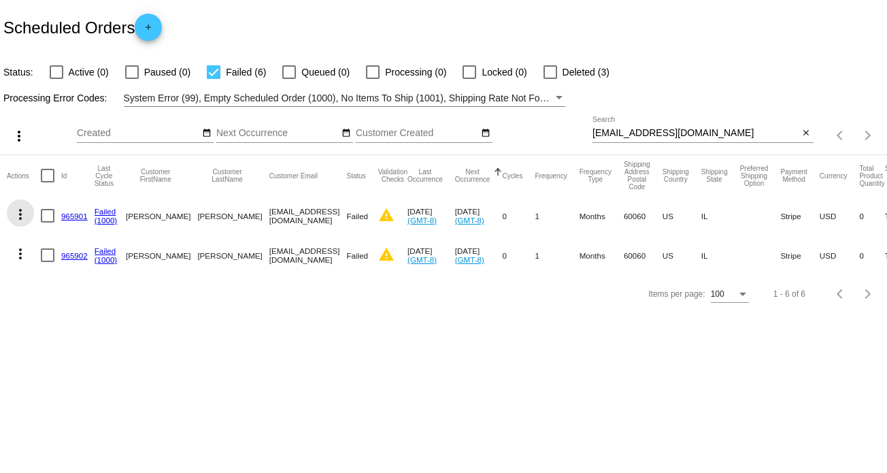
click at [20, 213] on mat-icon "more_vert" at bounding box center [20, 214] width 16 height 16
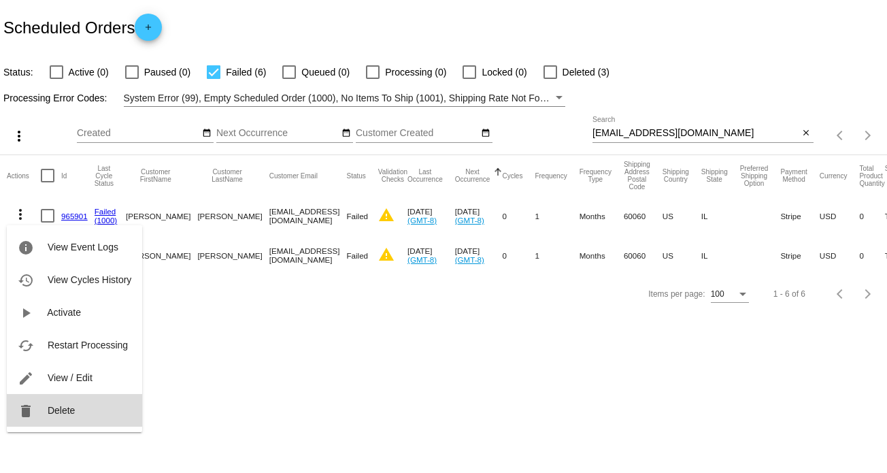
click at [57, 405] on span "Delete" at bounding box center [61, 410] width 27 height 11
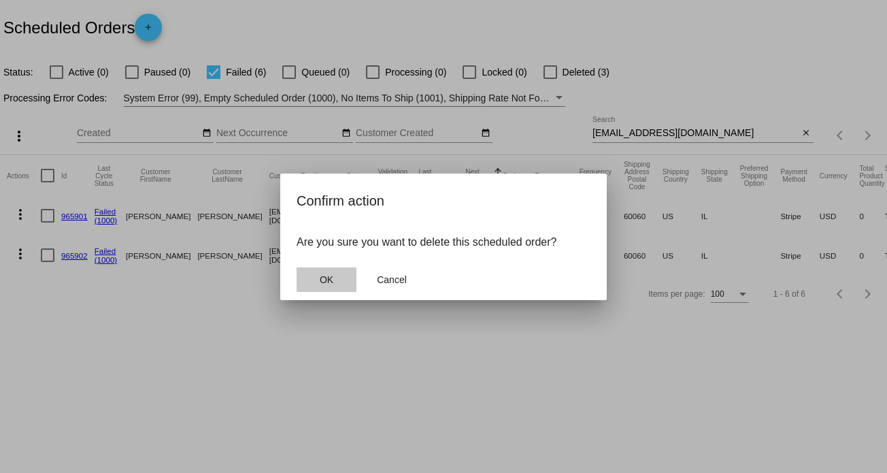
click at [325, 273] on button "OK" at bounding box center [327, 279] width 60 height 24
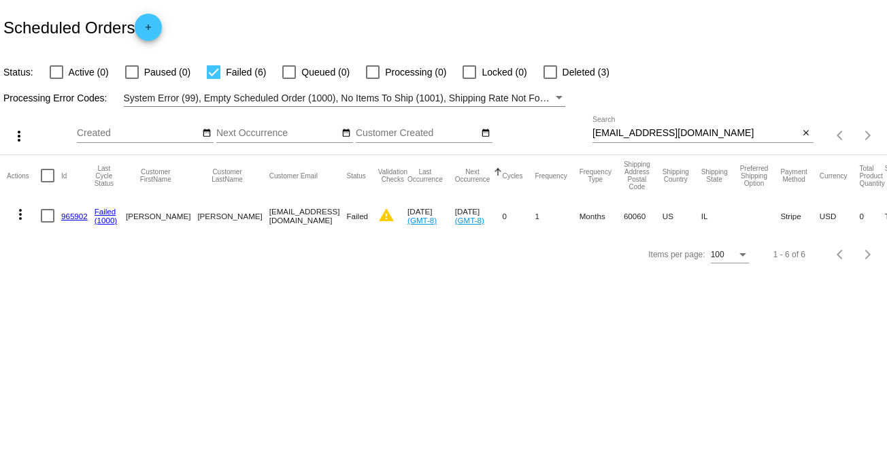
click at [19, 216] on mat-icon "more_vert" at bounding box center [20, 214] width 16 height 16
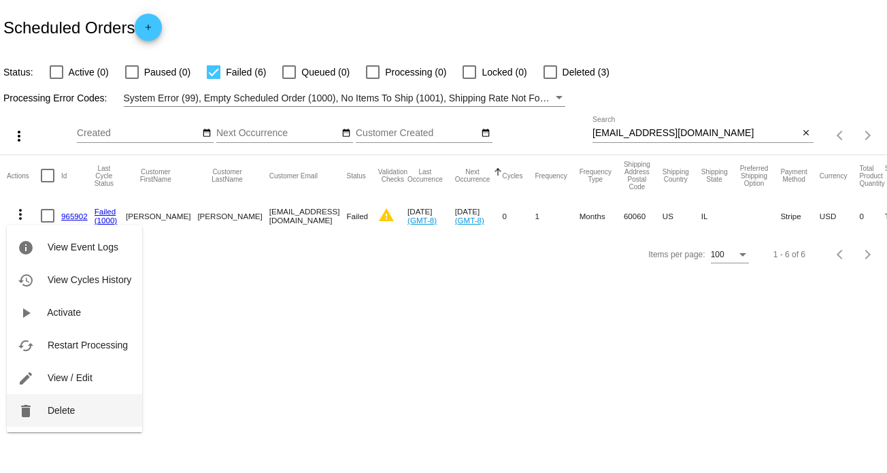
click at [50, 406] on span "Delete" at bounding box center [61, 410] width 27 height 11
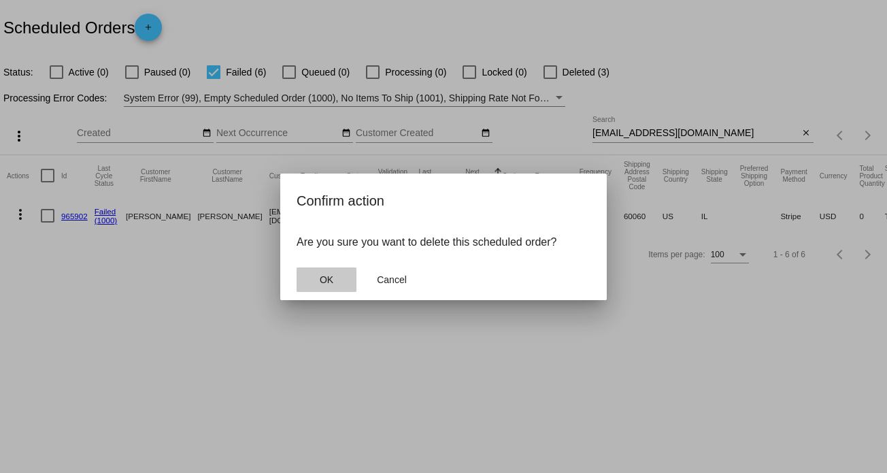
click at [327, 278] on span "OK" at bounding box center [327, 279] width 14 height 11
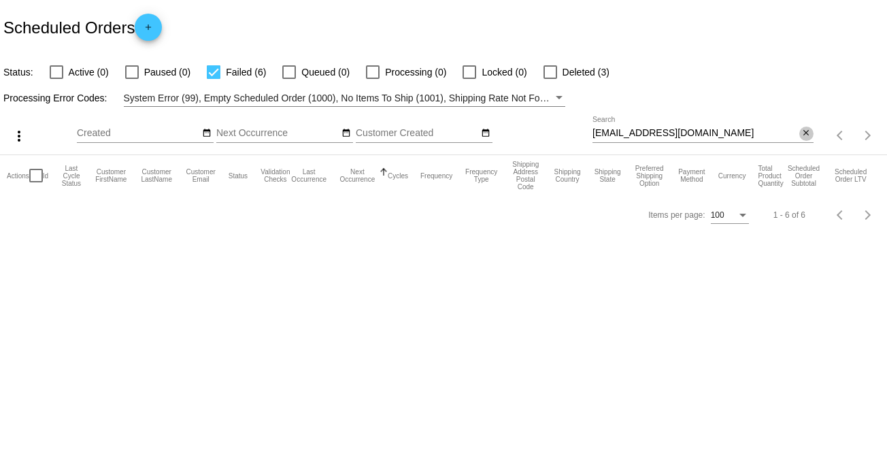
click at [810, 129] on mat-icon "close" at bounding box center [806, 133] width 10 height 11
